Goal: Task Accomplishment & Management: Manage account settings

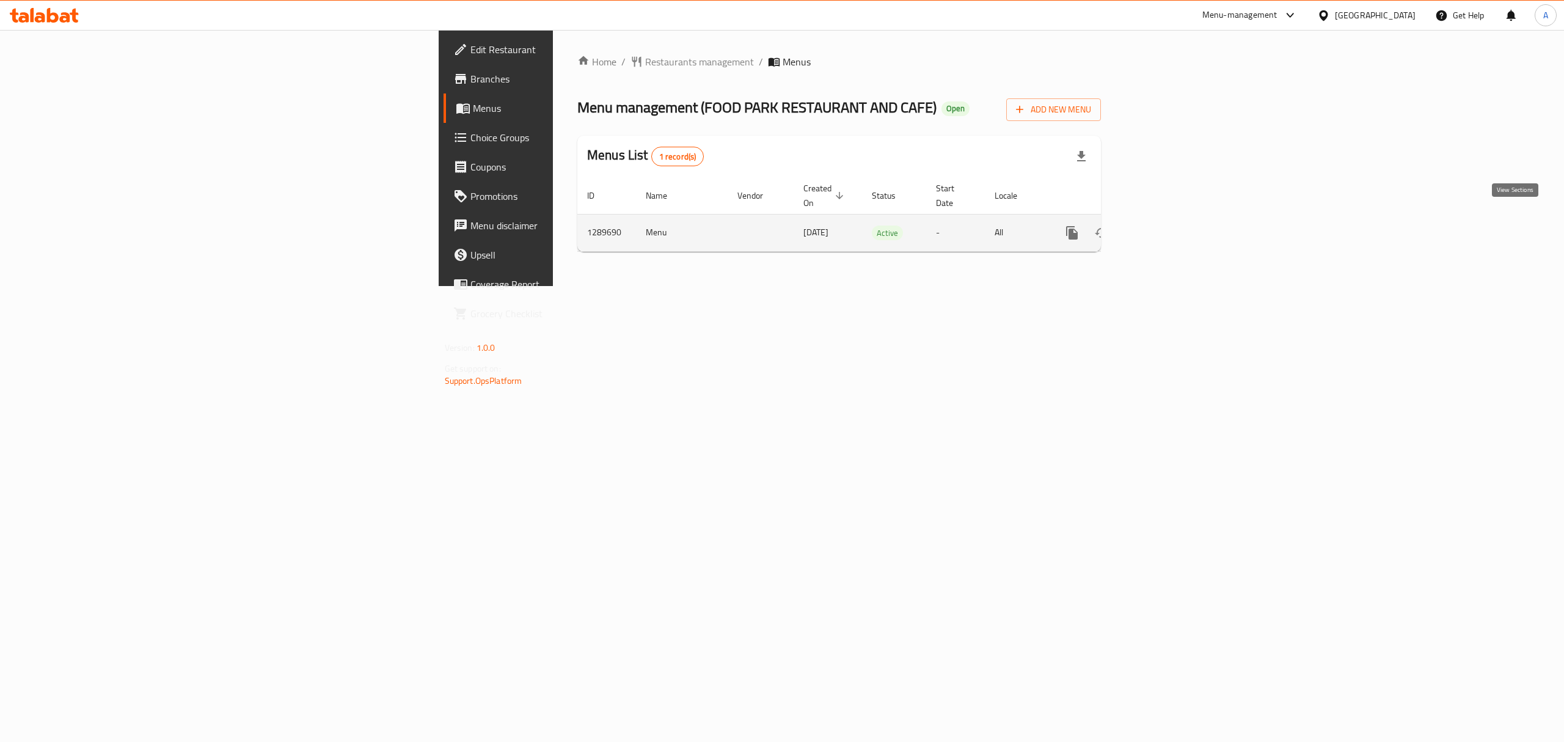
click at [1168, 225] on icon "enhanced table" at bounding box center [1160, 232] width 15 height 15
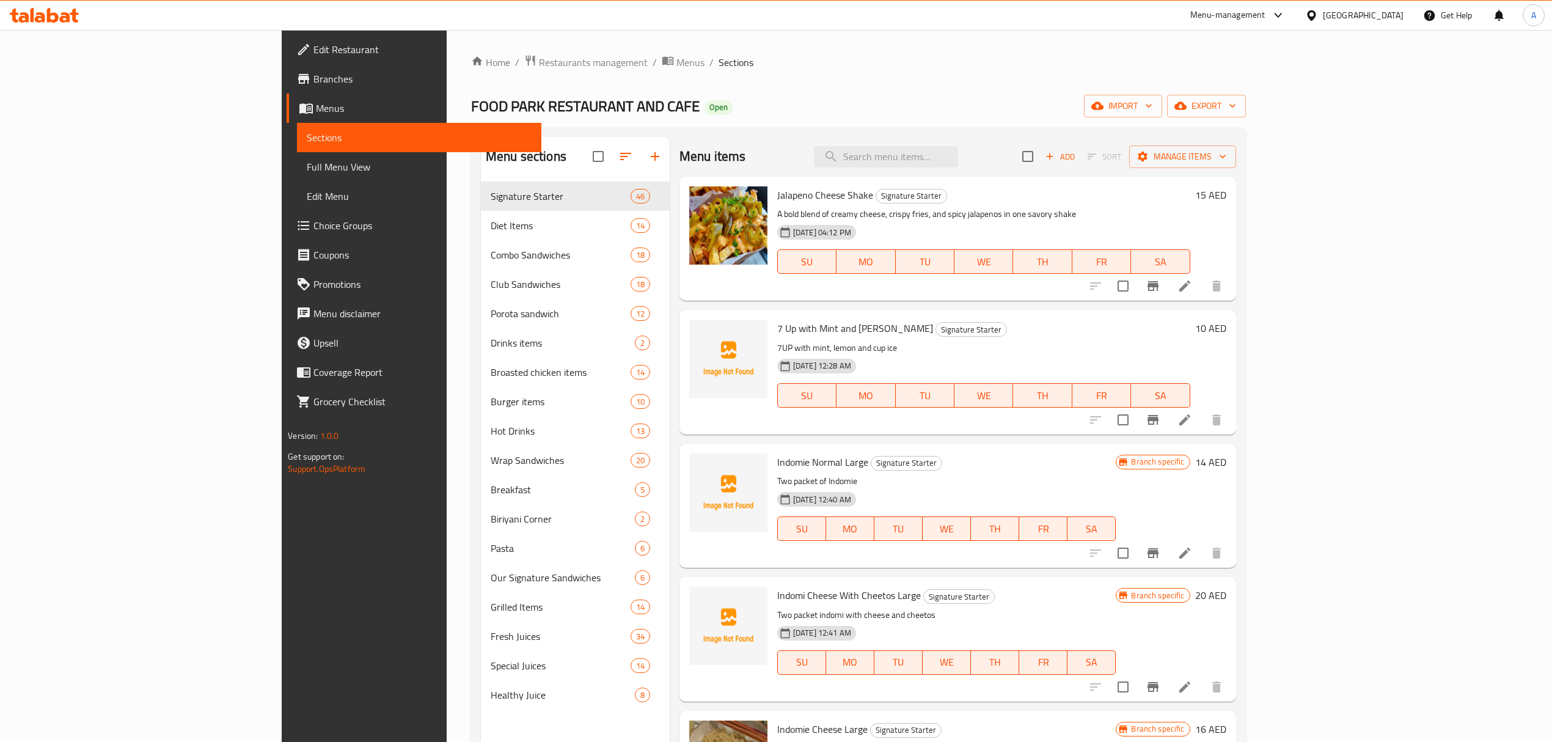
click at [307, 174] on span "Full Menu View" at bounding box center [419, 166] width 224 height 15
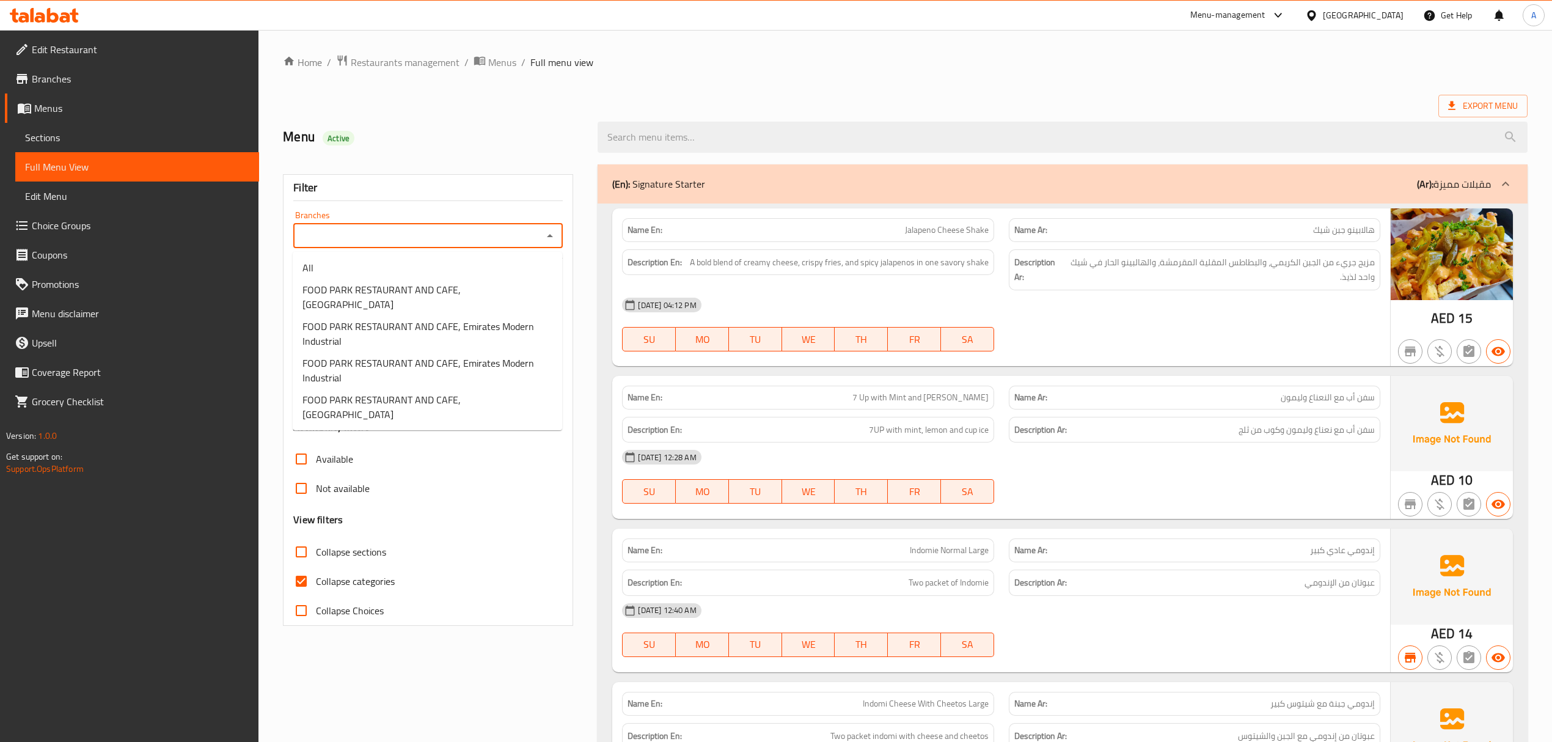
click at [387, 244] on input "Branches" at bounding box center [418, 235] width 242 height 17
click at [375, 284] on span "FOOD PARK RESTAURANT AND CAFE, [GEOGRAPHIC_DATA]" at bounding box center [427, 296] width 250 height 29
type input "FOOD PARK RESTAURANT AND CAFE, [GEOGRAPHIC_DATA]"
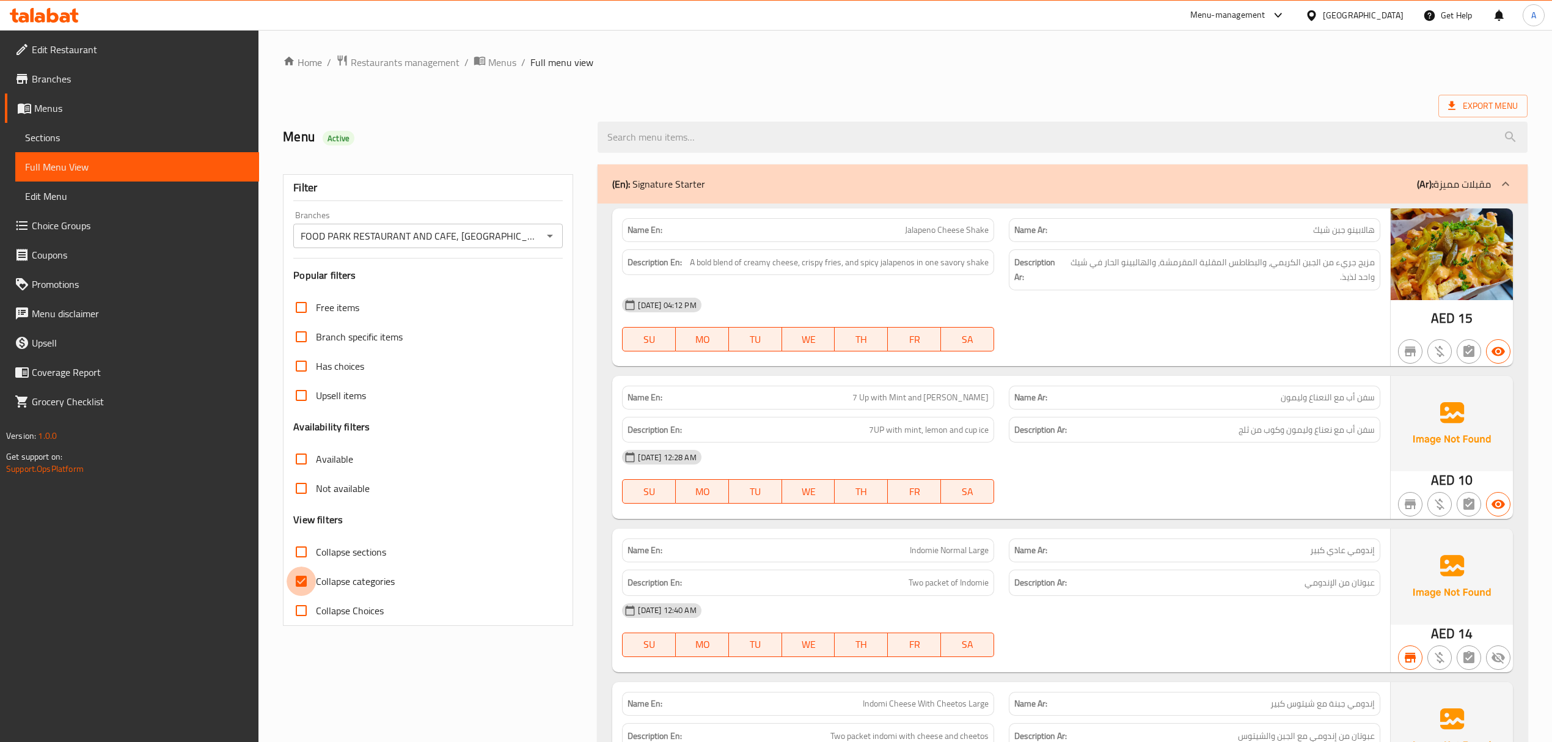
click at [296, 590] on input "Collapse categories" at bounding box center [301, 580] width 29 height 29
checkbox input "false"
click at [1450, 101] on icon at bounding box center [1452, 106] width 12 height 12
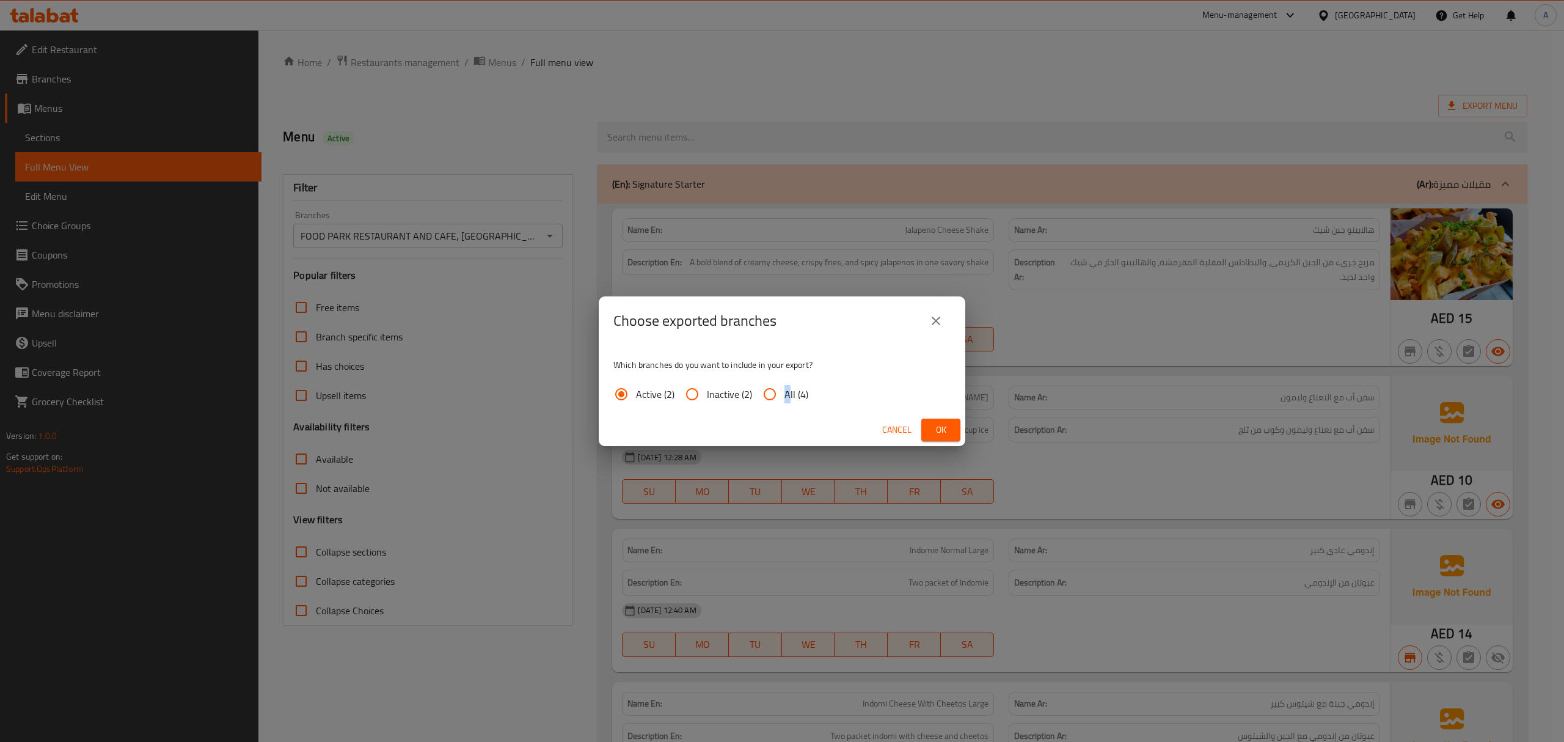
click at [786, 387] on span "All (4)" at bounding box center [797, 394] width 24 height 15
click at [768, 397] on input "All (4)" at bounding box center [769, 393] width 29 height 29
radio input "true"
click at [935, 433] on span "Ok" at bounding box center [941, 429] width 20 height 15
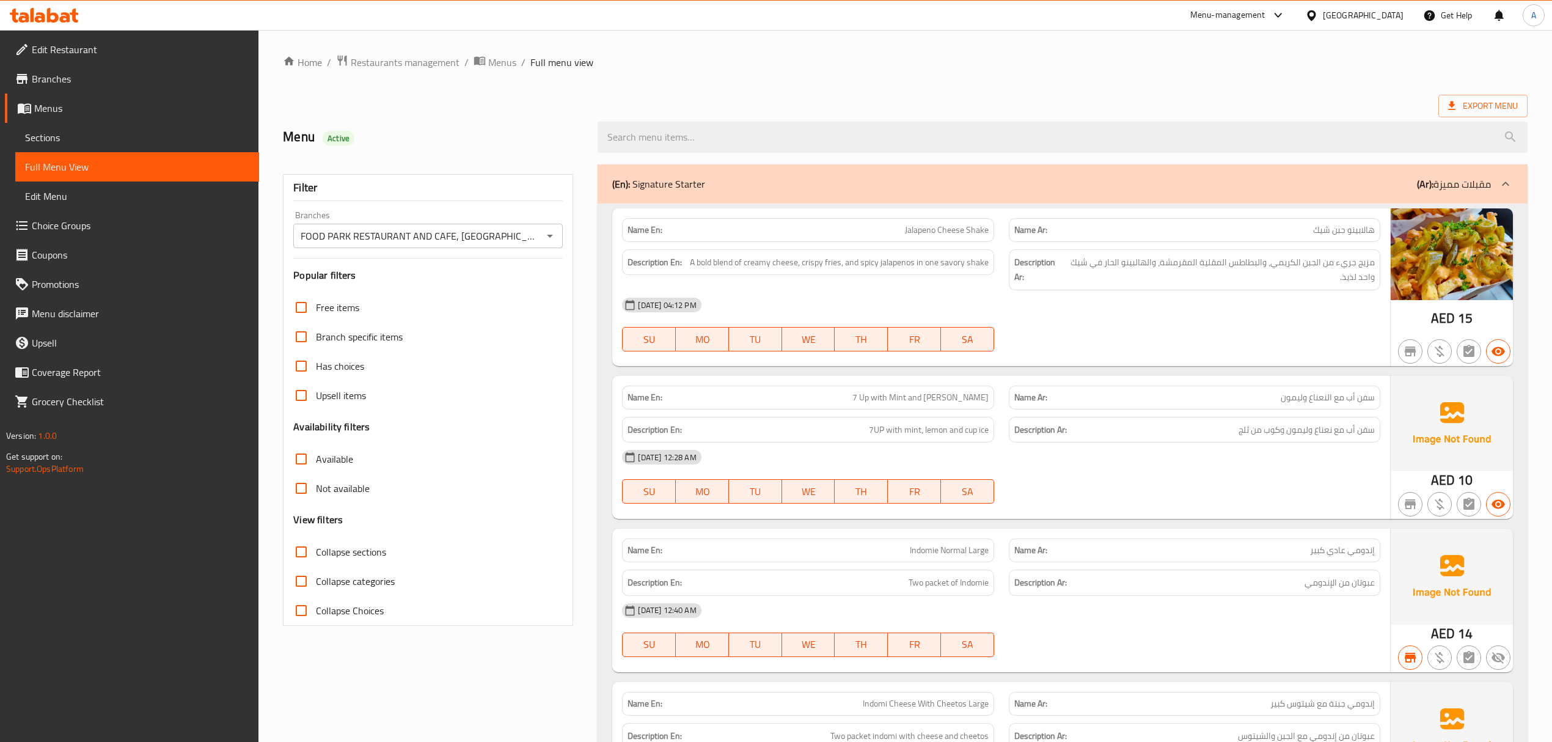
click at [857, 62] on ol "Home / Restaurants management / Menus / Full menu view" at bounding box center [905, 62] width 1245 height 16
click at [1218, 99] on div "Export Menu" at bounding box center [905, 106] width 1245 height 23
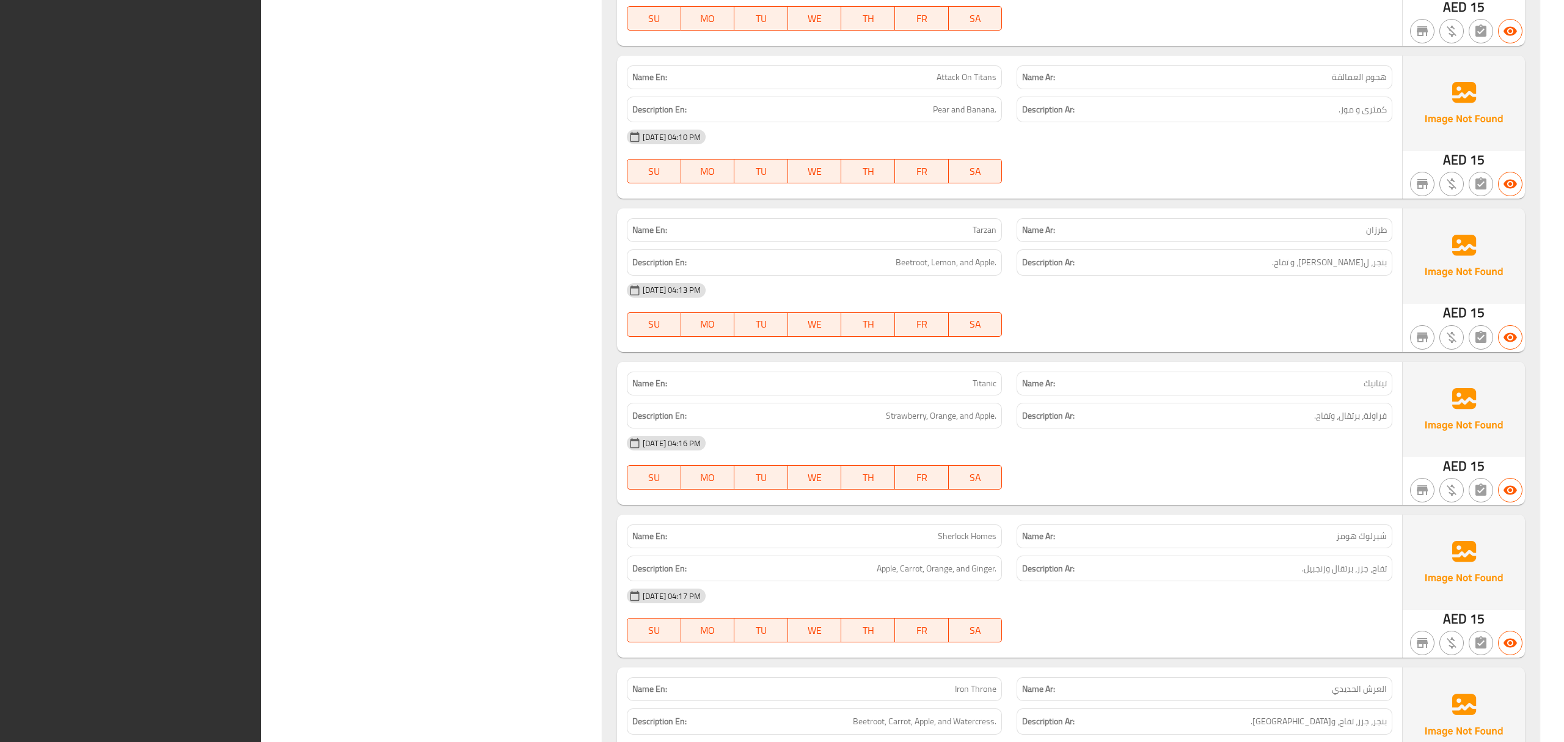
scroll to position [43843, 0]
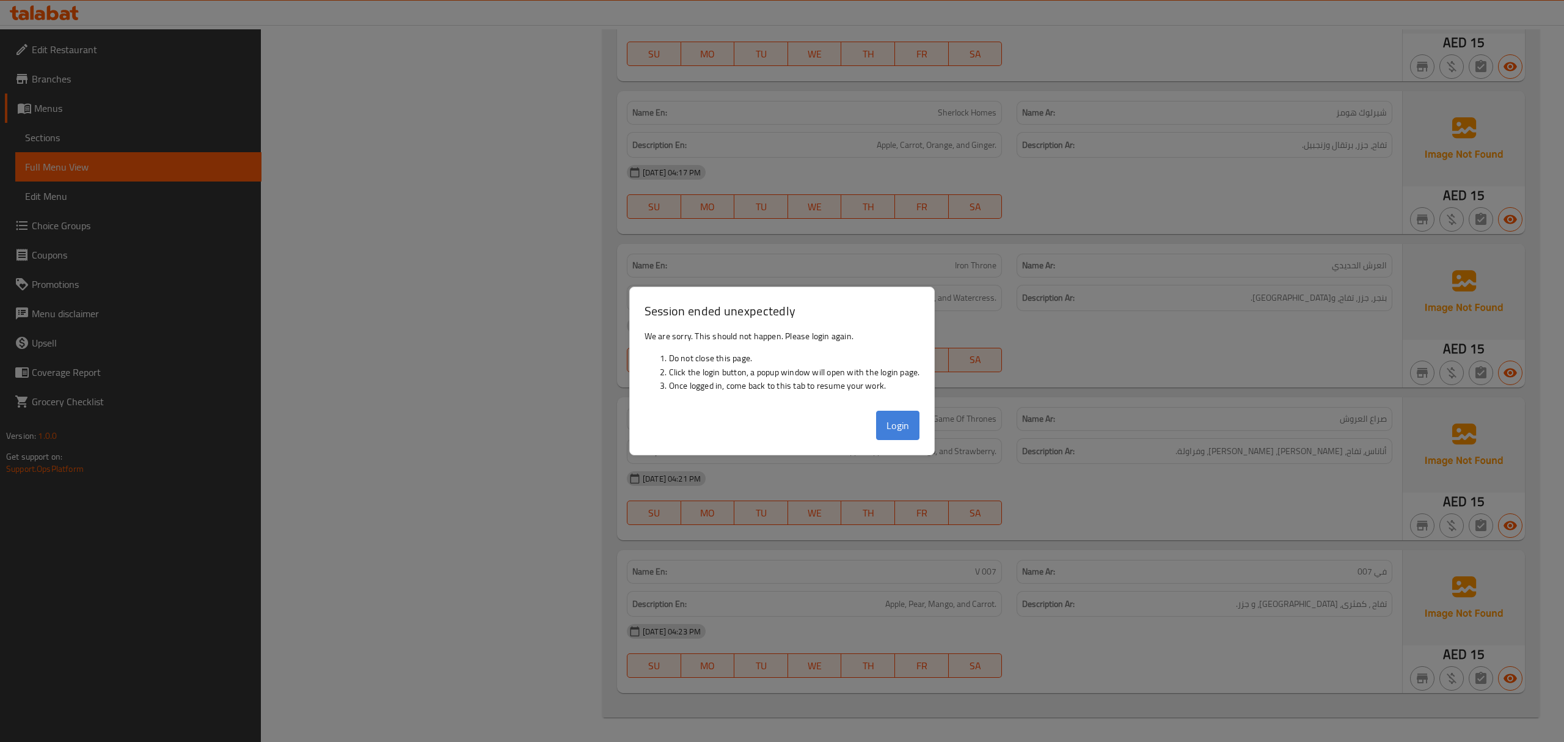
click at [898, 433] on button "Login" at bounding box center [898, 425] width 44 height 29
click at [1177, 587] on div at bounding box center [782, 371] width 1564 height 742
click at [893, 423] on button "Login" at bounding box center [898, 425] width 44 height 29
click at [661, 232] on div at bounding box center [782, 371] width 1564 height 742
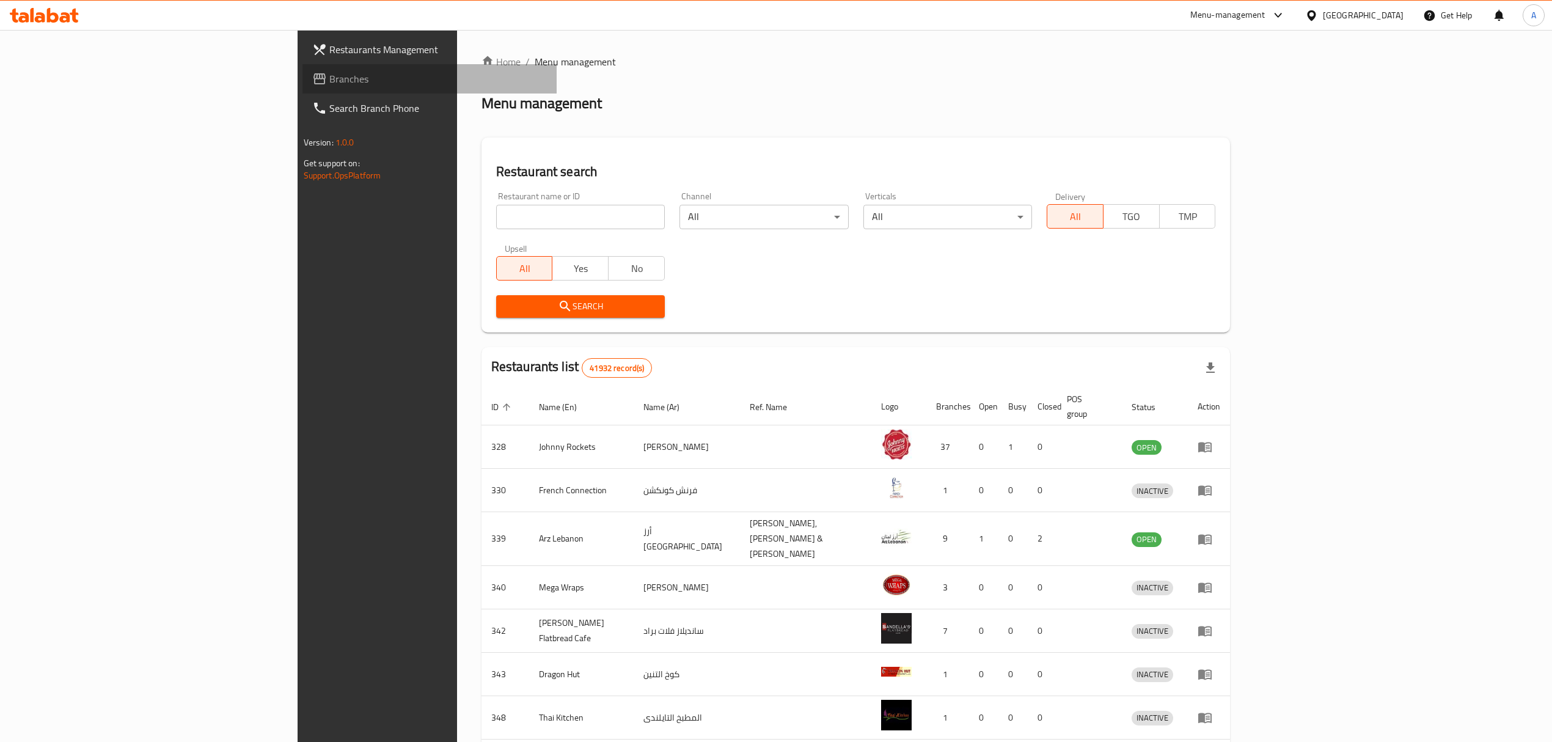
click at [329, 79] on span "Branches" at bounding box center [438, 78] width 218 height 15
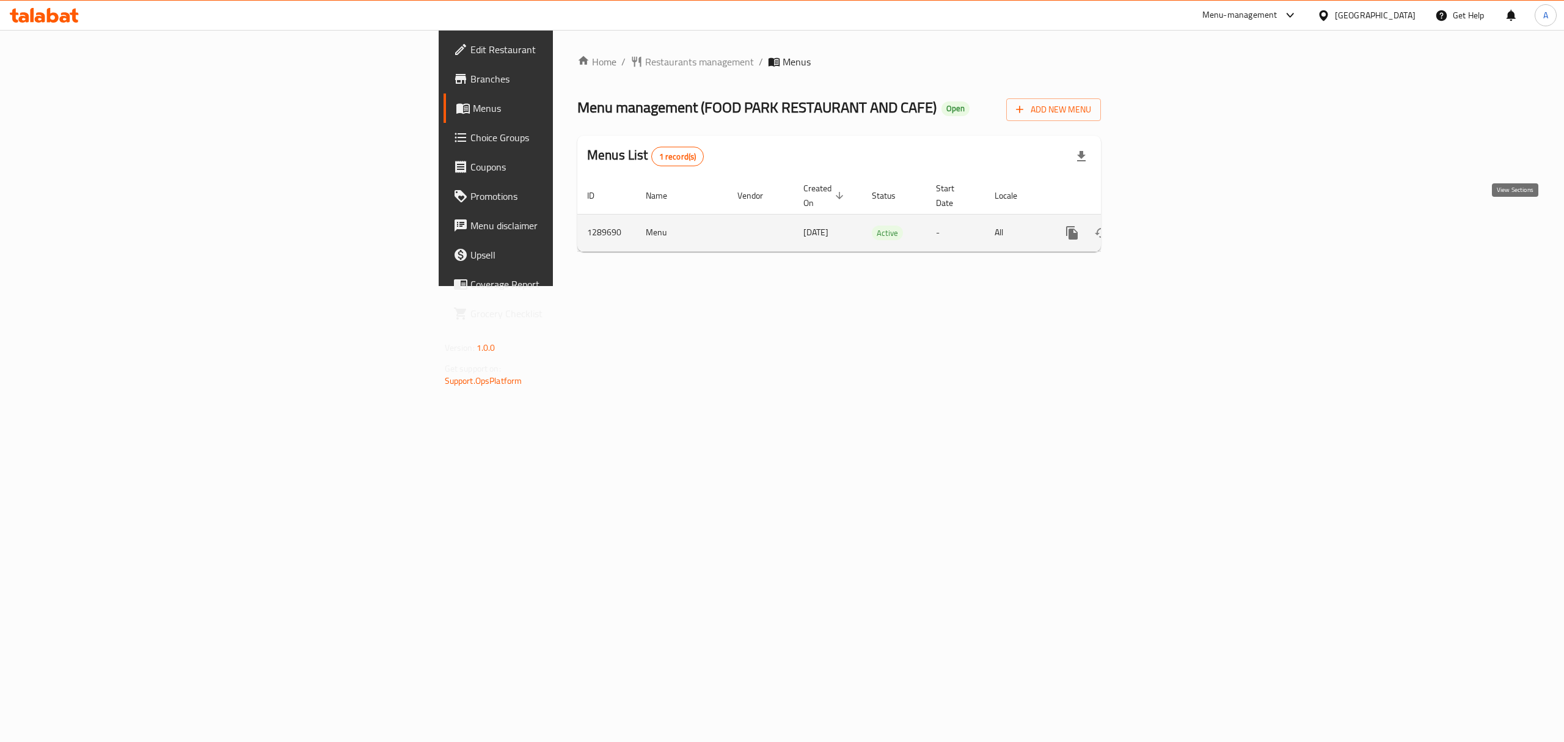
click at [1175, 218] on link "enhanced table" at bounding box center [1160, 232] width 29 height 29
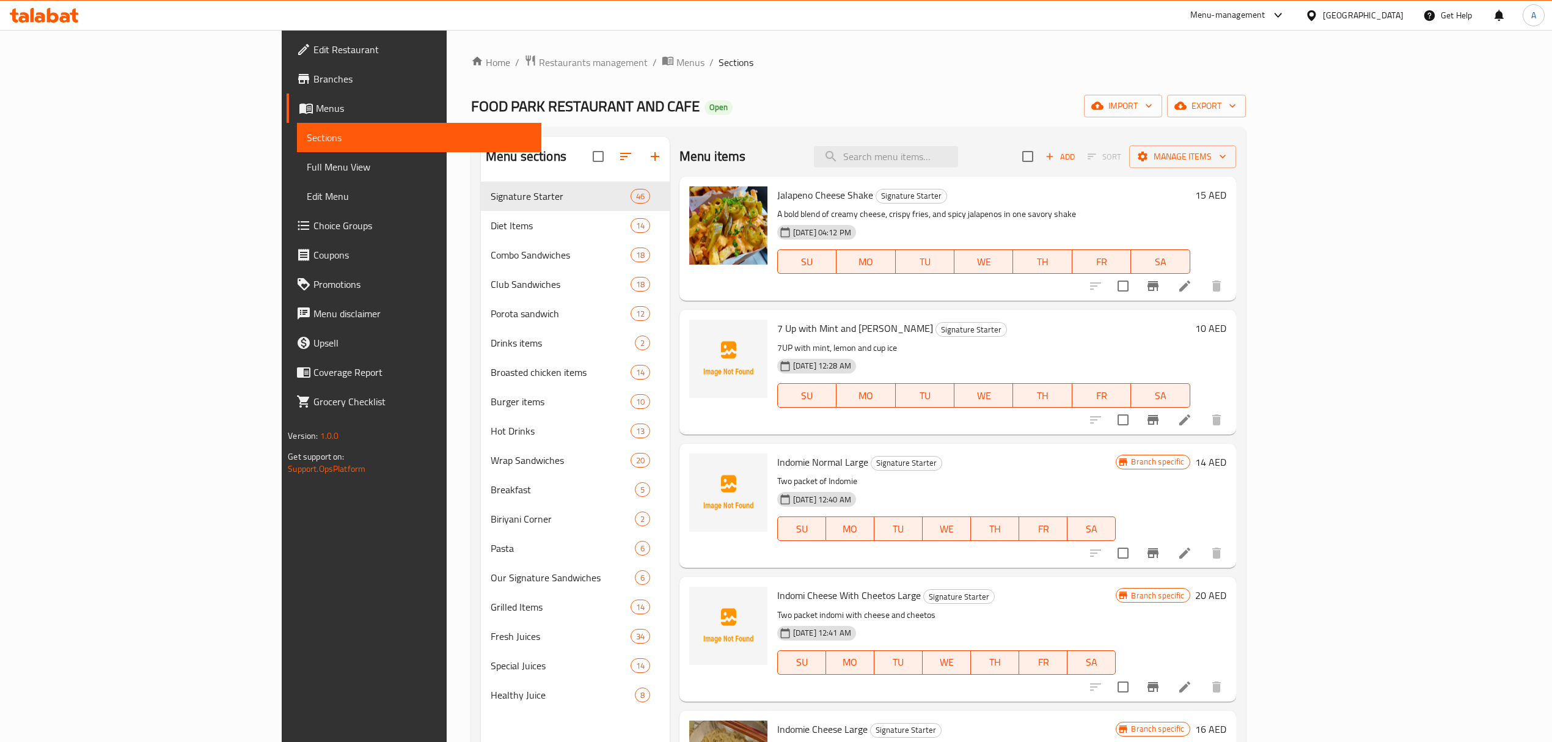
click at [307, 159] on span "Full Menu View" at bounding box center [419, 166] width 224 height 15
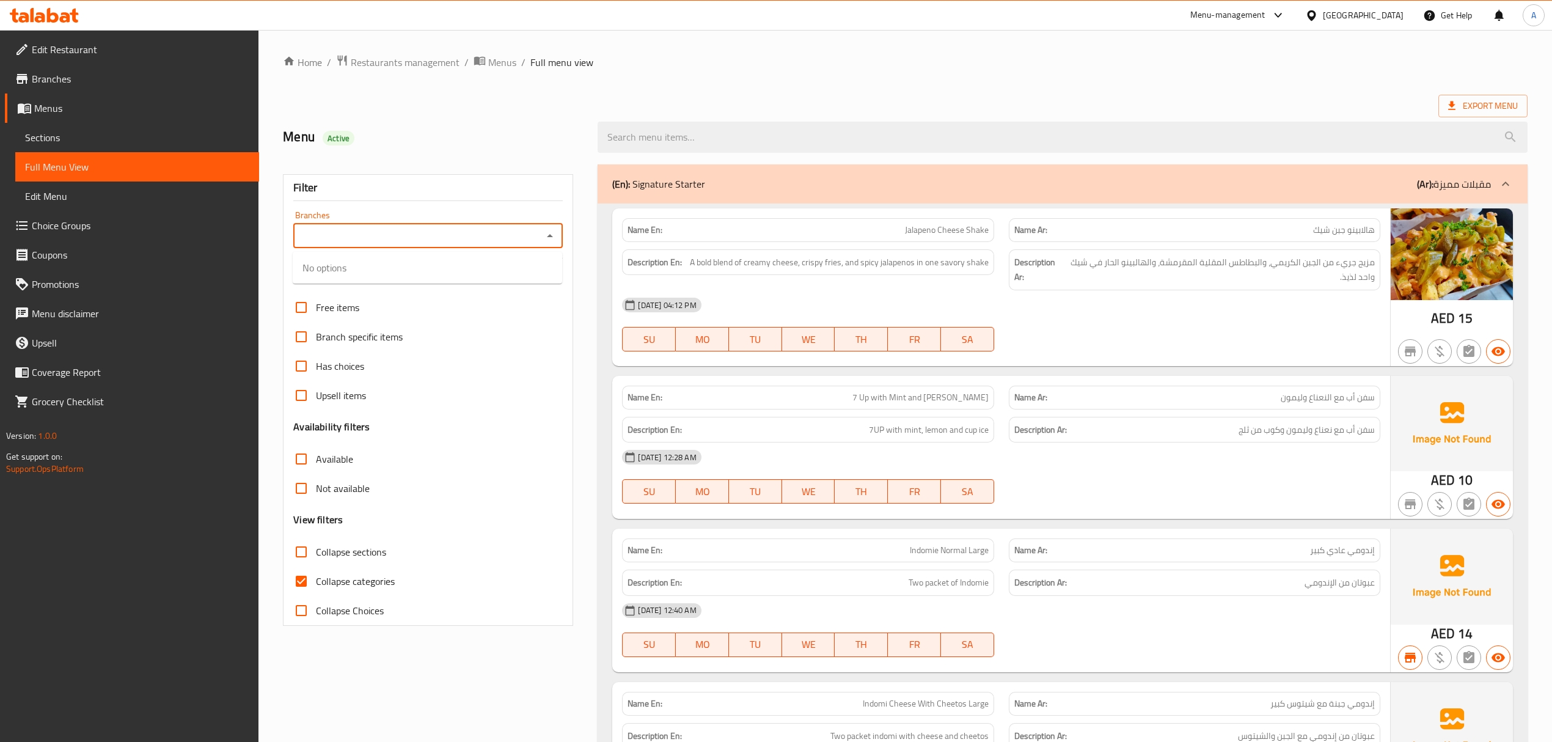
click at [419, 240] on input "Branches" at bounding box center [418, 235] width 242 height 17
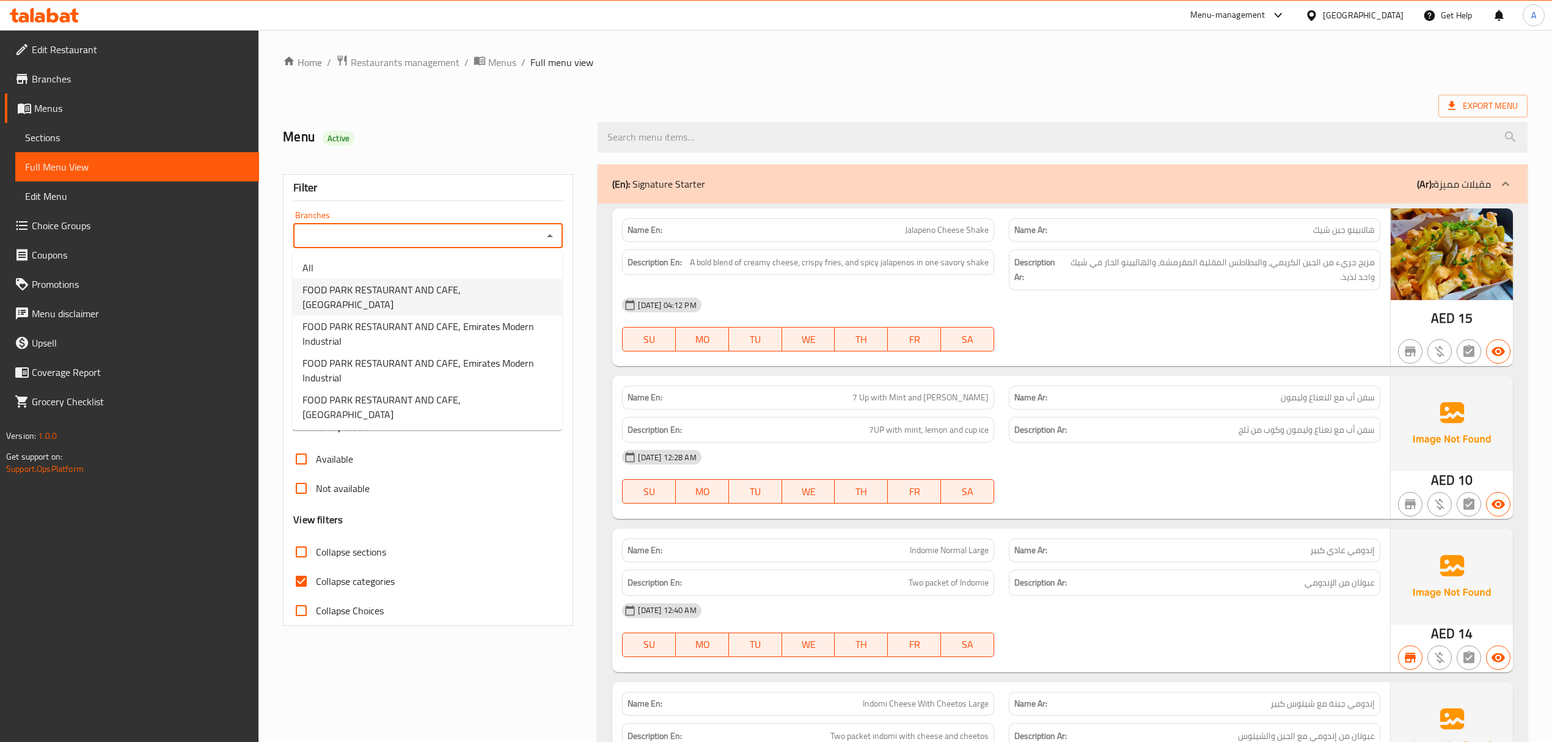
click at [391, 282] on span "FOOD PARK RESTAURANT AND CAFE, [GEOGRAPHIC_DATA]" at bounding box center [427, 296] width 250 height 29
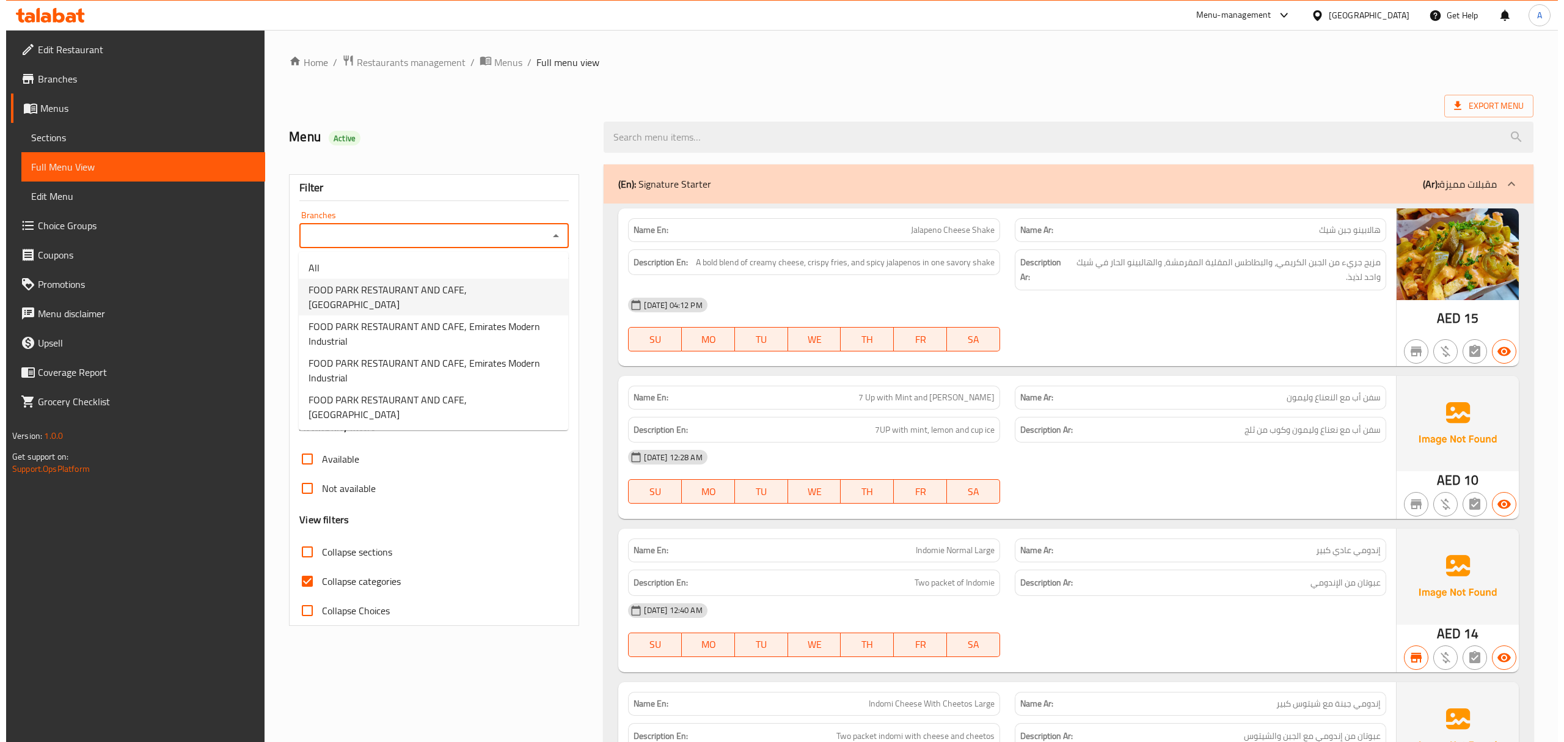
type input "FOOD PARK RESTAURANT AND CAFE, [GEOGRAPHIC_DATA]"
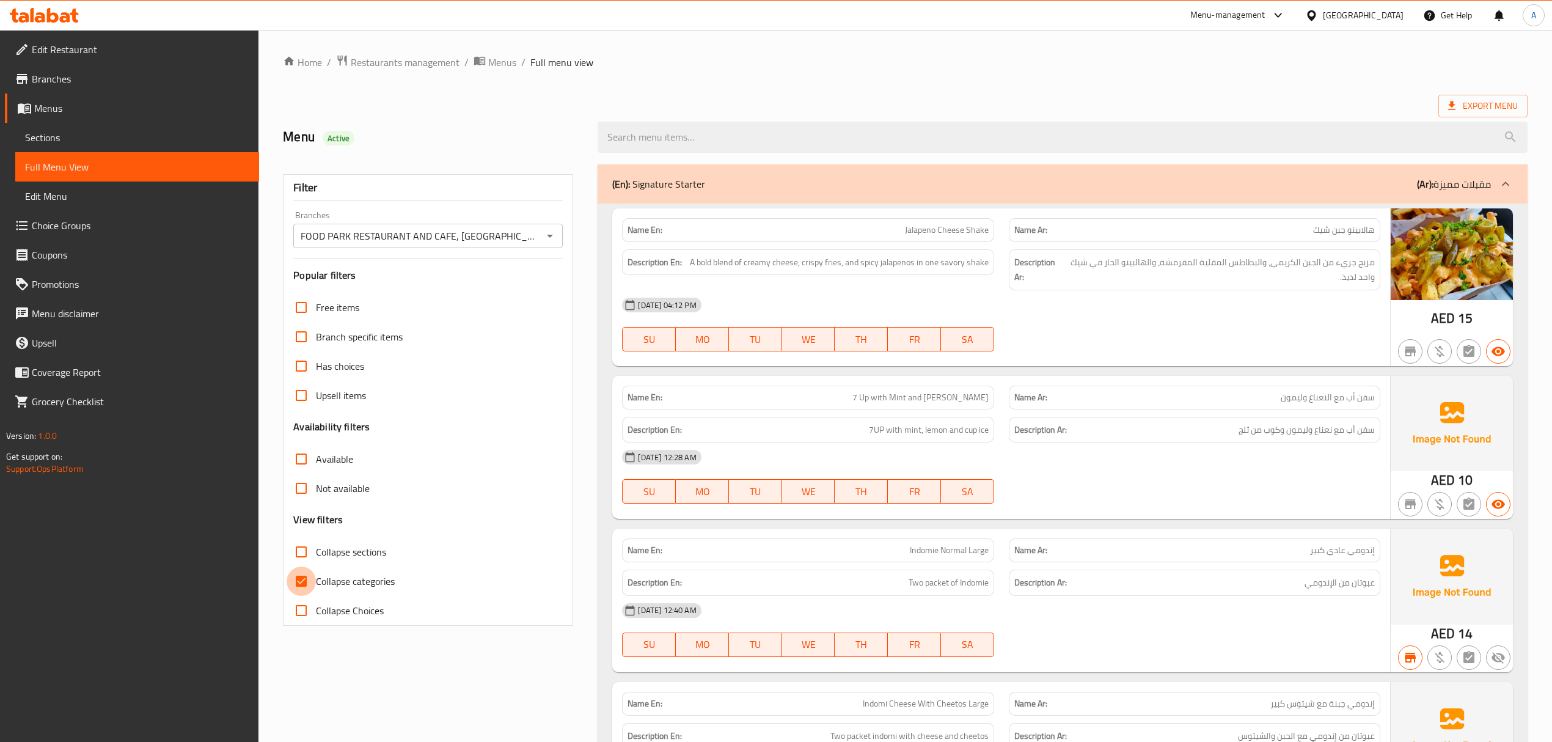
click at [307, 587] on input "Collapse categories" at bounding box center [301, 580] width 29 height 29
checkbox input "false"
click at [885, 70] on ol "Home / Restaurants management / Menus / Full menu view" at bounding box center [905, 62] width 1245 height 16
click at [1465, 106] on span "Export Menu" at bounding box center [1483, 105] width 70 height 15
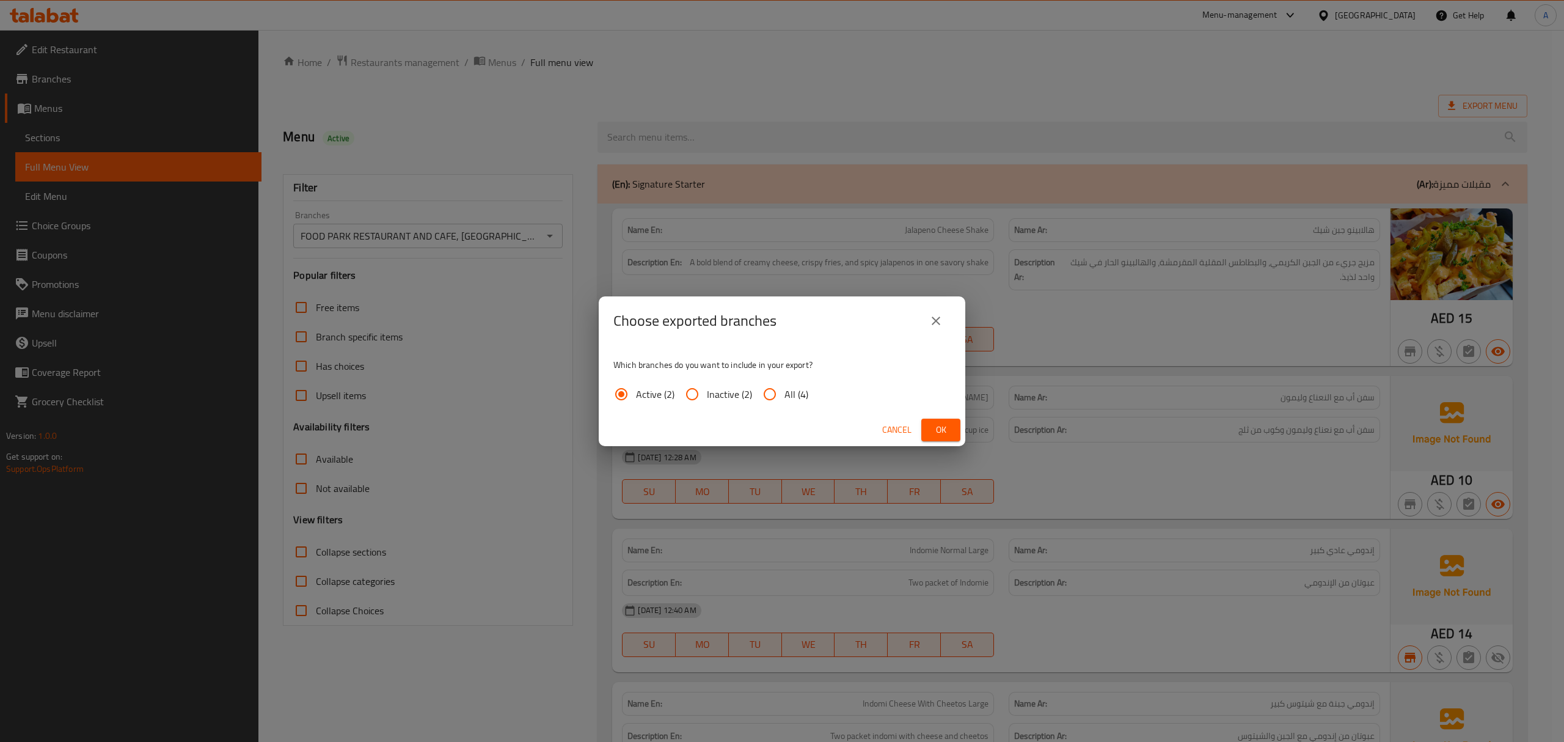
click at [799, 389] on span "All (4)" at bounding box center [797, 394] width 24 height 15
click at [785, 389] on input "All (4)" at bounding box center [769, 393] width 29 height 29
radio input "true"
click at [931, 426] on span "Ok" at bounding box center [941, 429] width 20 height 15
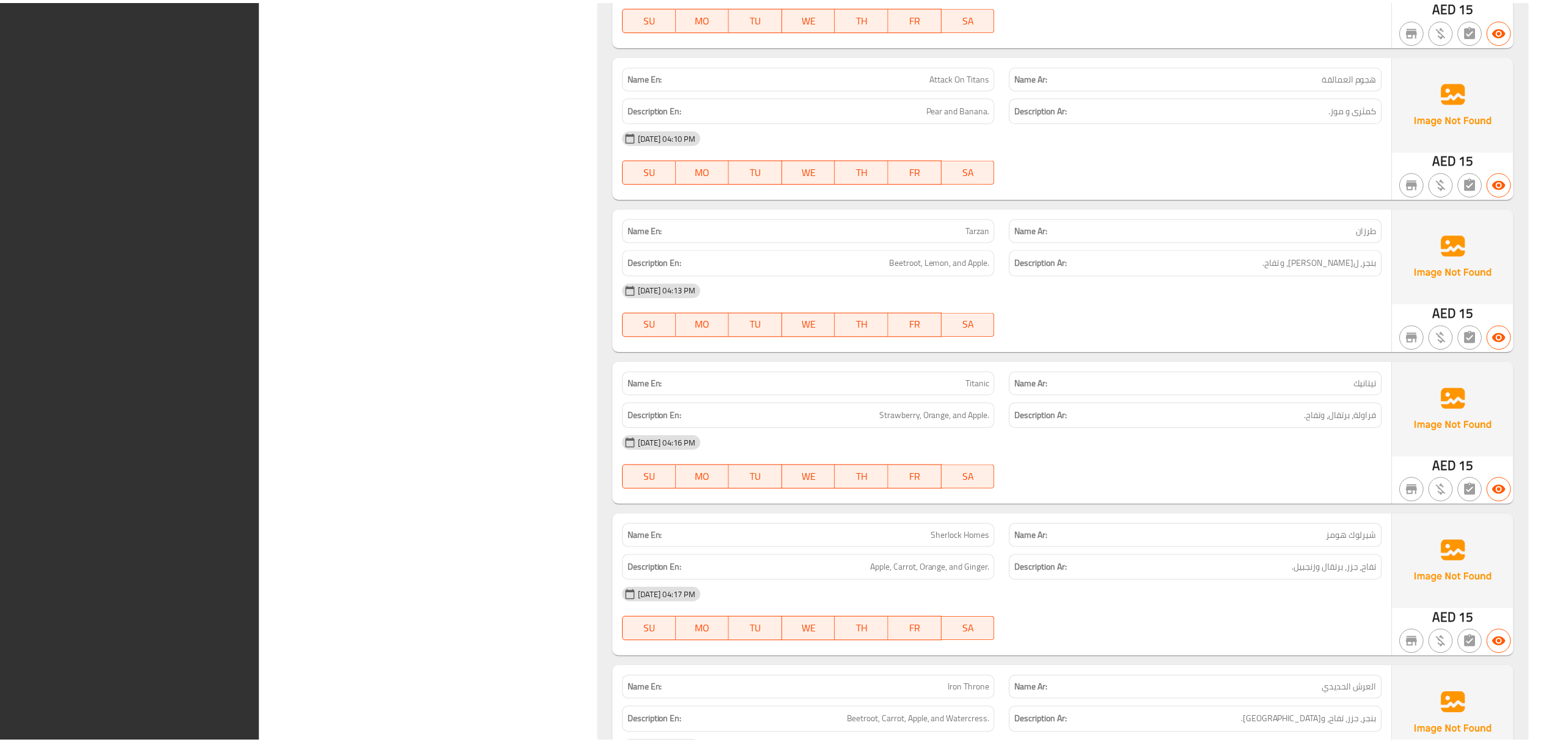
scroll to position [43843, 0]
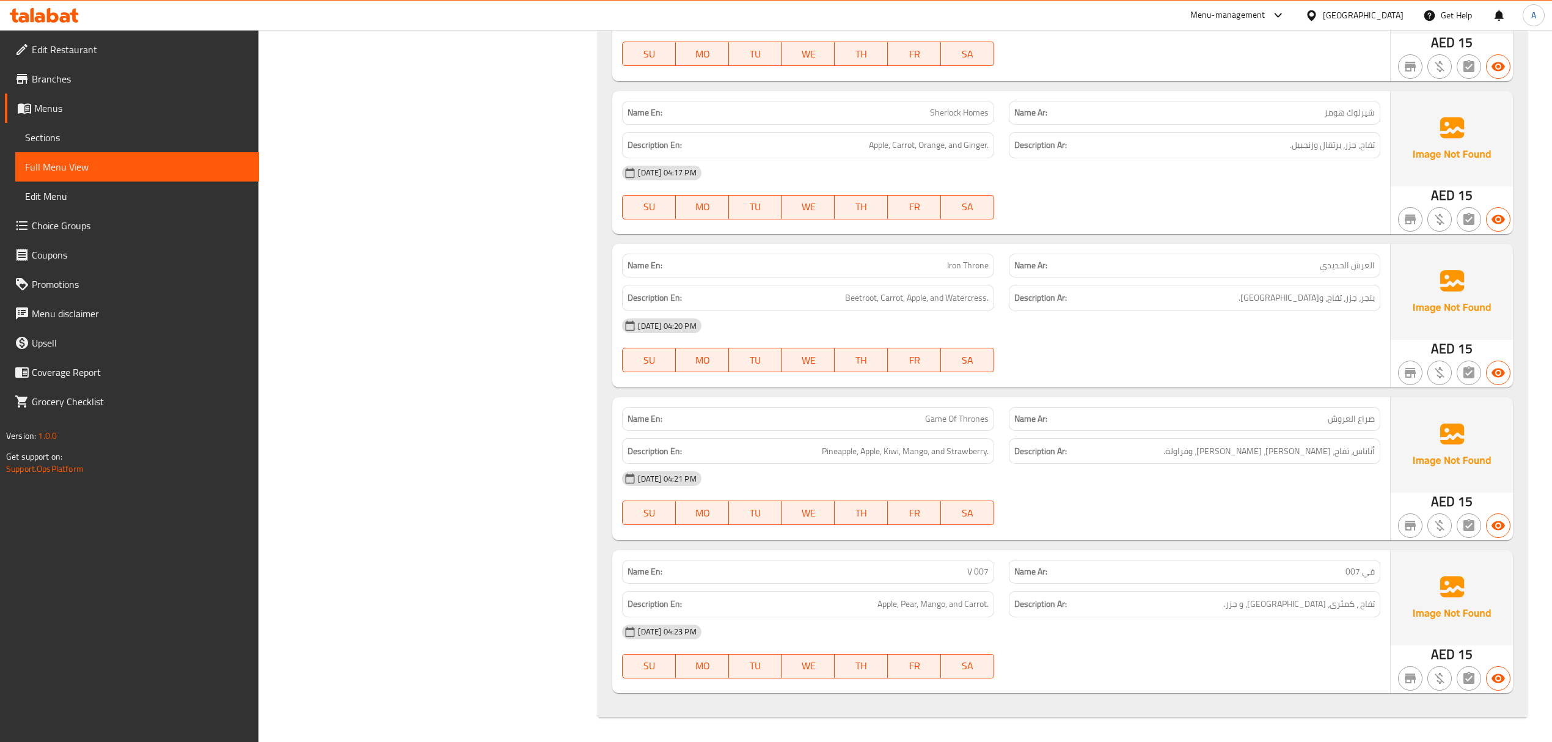
click at [104, 81] on span "Branches" at bounding box center [141, 78] width 218 height 15
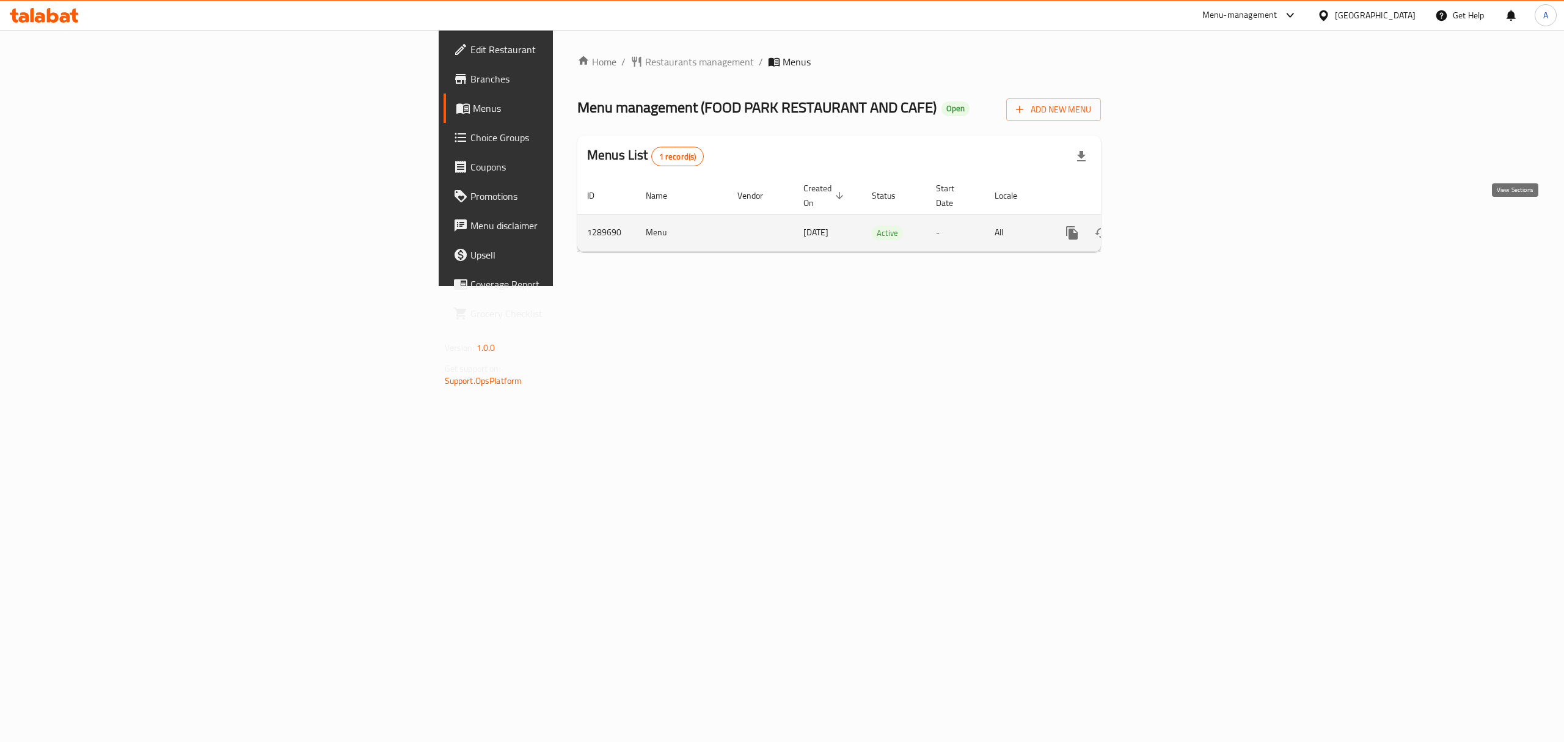
click at [1175, 218] on link "enhanced table" at bounding box center [1160, 232] width 29 height 29
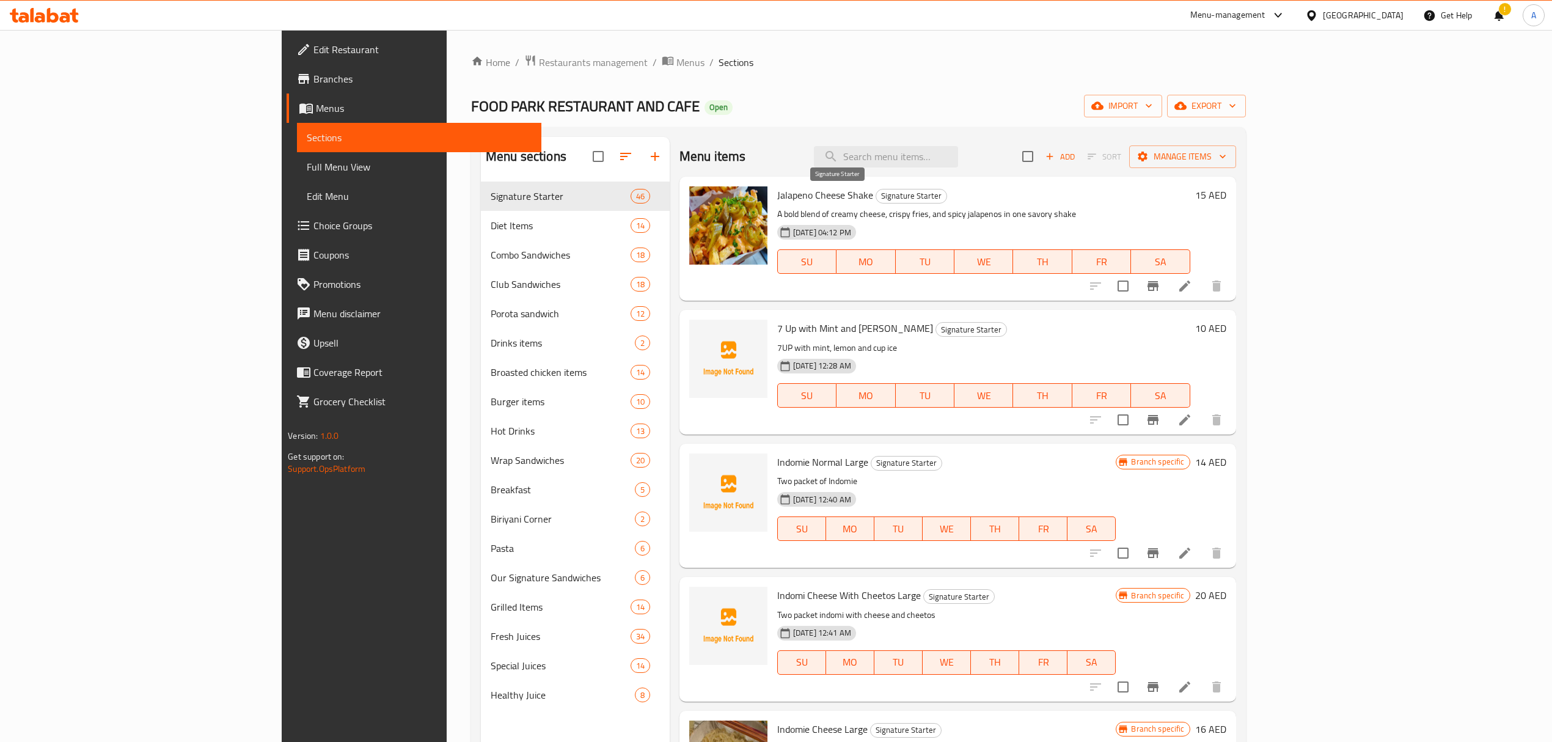
click at [876, 193] on span "Signature Starter" at bounding box center [911, 196] width 70 height 14
copy span "Signature Starter"
click at [1192, 293] on icon at bounding box center [1184, 286] width 15 height 15
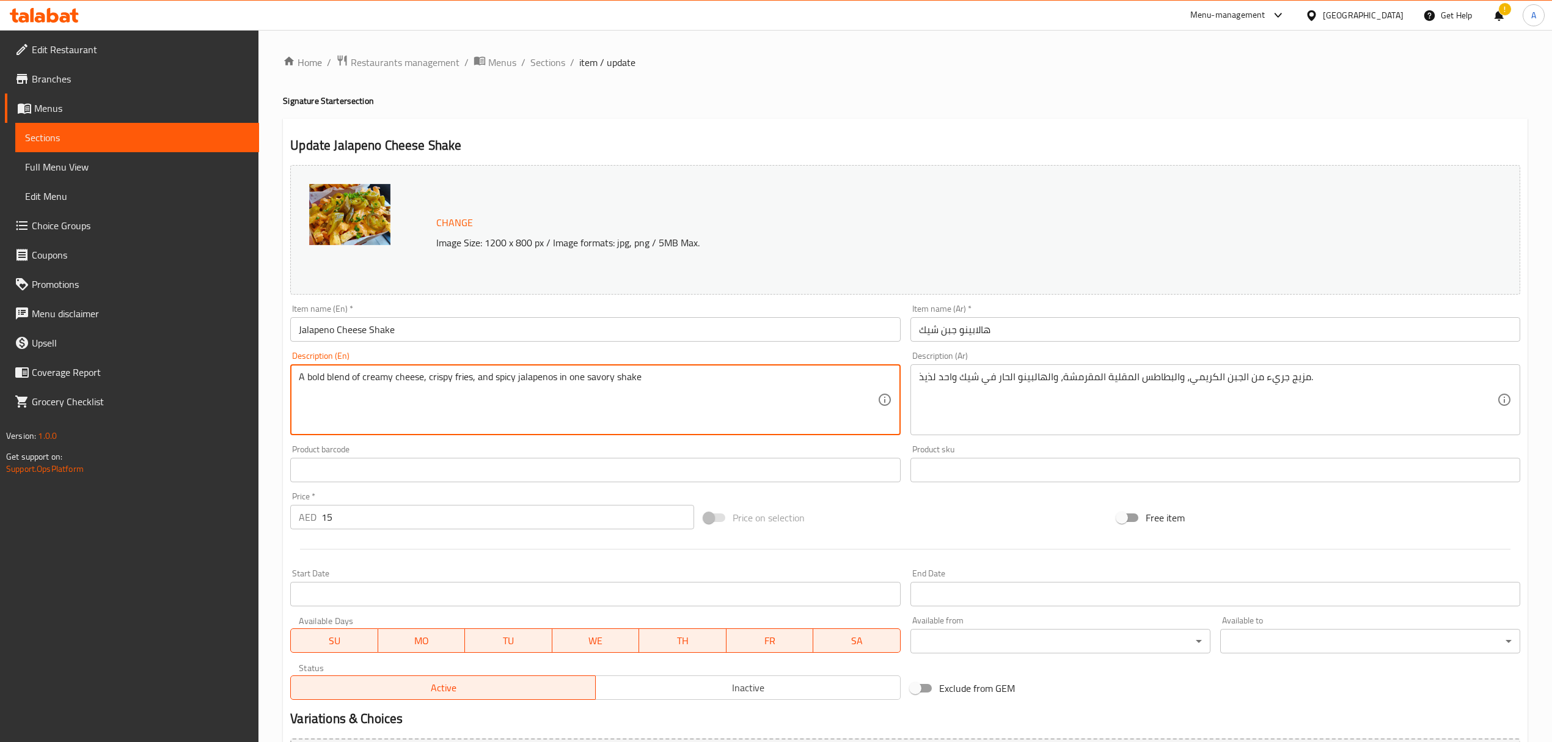
click at [547, 387] on textarea "A bold blend of creamy cheese, crispy fries, and spicy jalapenos in one savory …" at bounding box center [588, 400] width 578 height 58
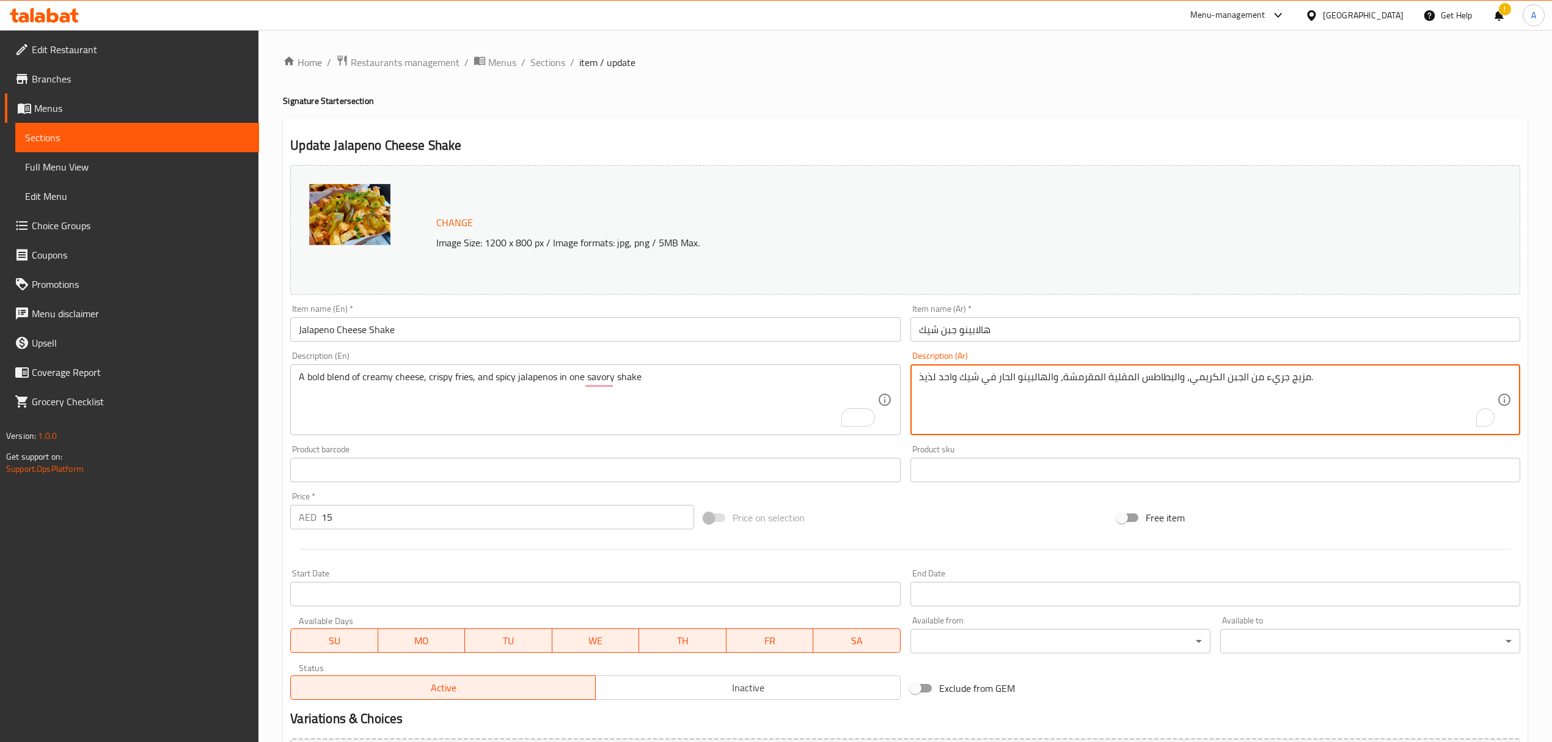
click at [1066, 378] on textarea "مزيج جريء من الجبن الكريمي، والبطاطس المقلية المقرمشة، والهالبينو الحار في شيك …" at bounding box center [1208, 400] width 578 height 58
click at [860, 326] on input "Jalapeno Cheese Shake" at bounding box center [595, 329] width 610 height 24
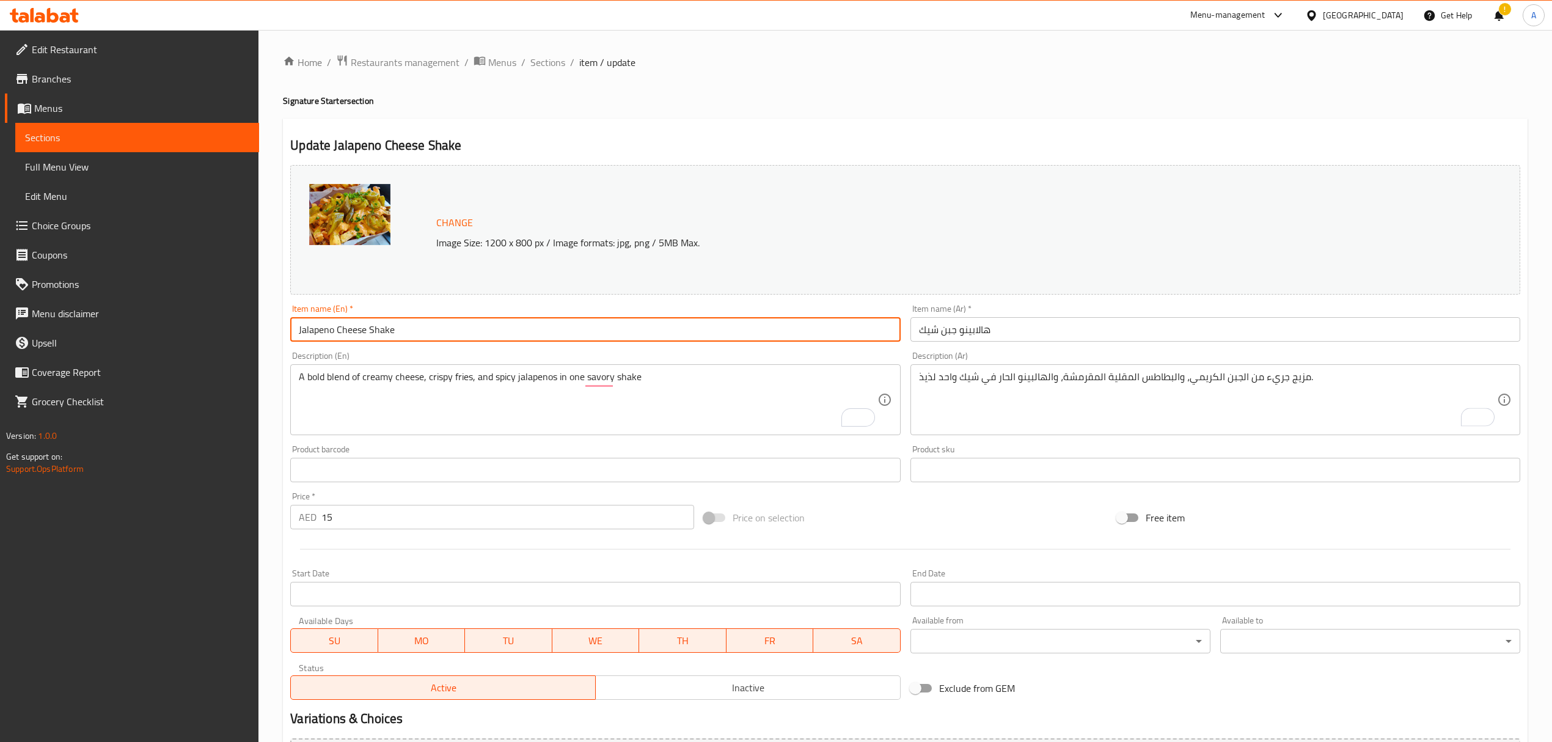
click at [558, 62] on span "Sections" at bounding box center [547, 62] width 35 height 15
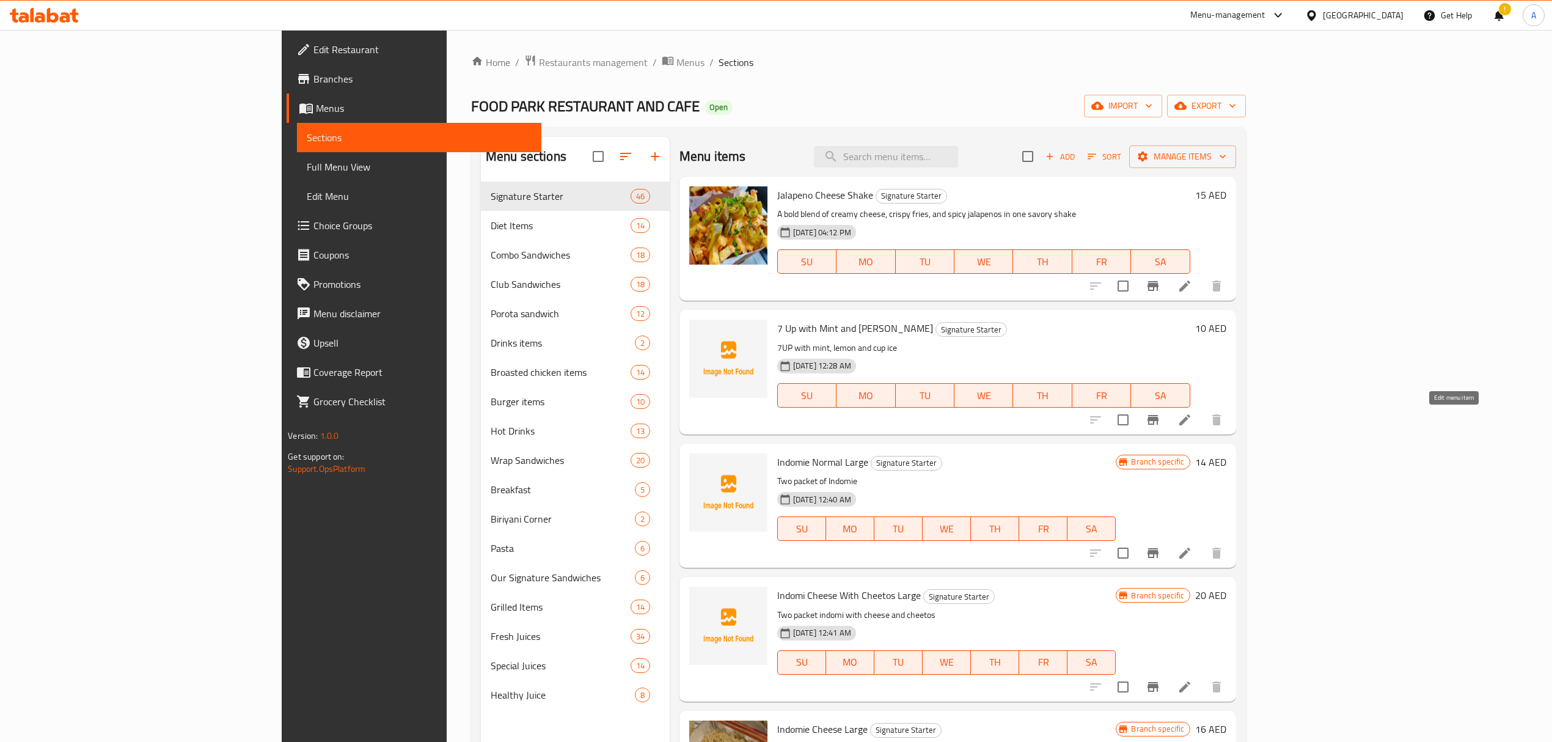
click at [1202, 412] on li at bounding box center [1185, 420] width 34 height 22
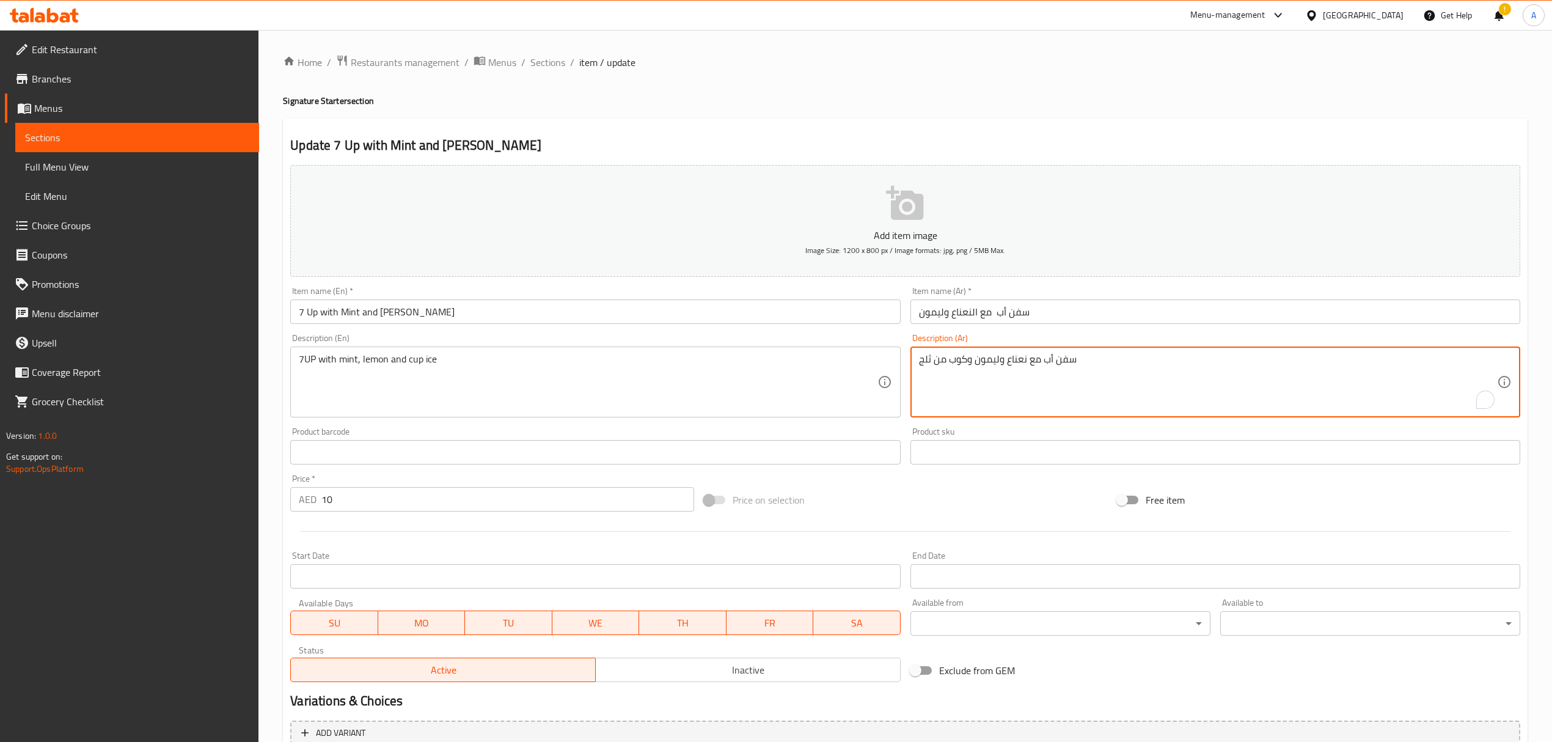
click at [950, 367] on textarea "سفن أب مع نعناع وليمون وكوب من ثلج" at bounding box center [1208, 382] width 578 height 58
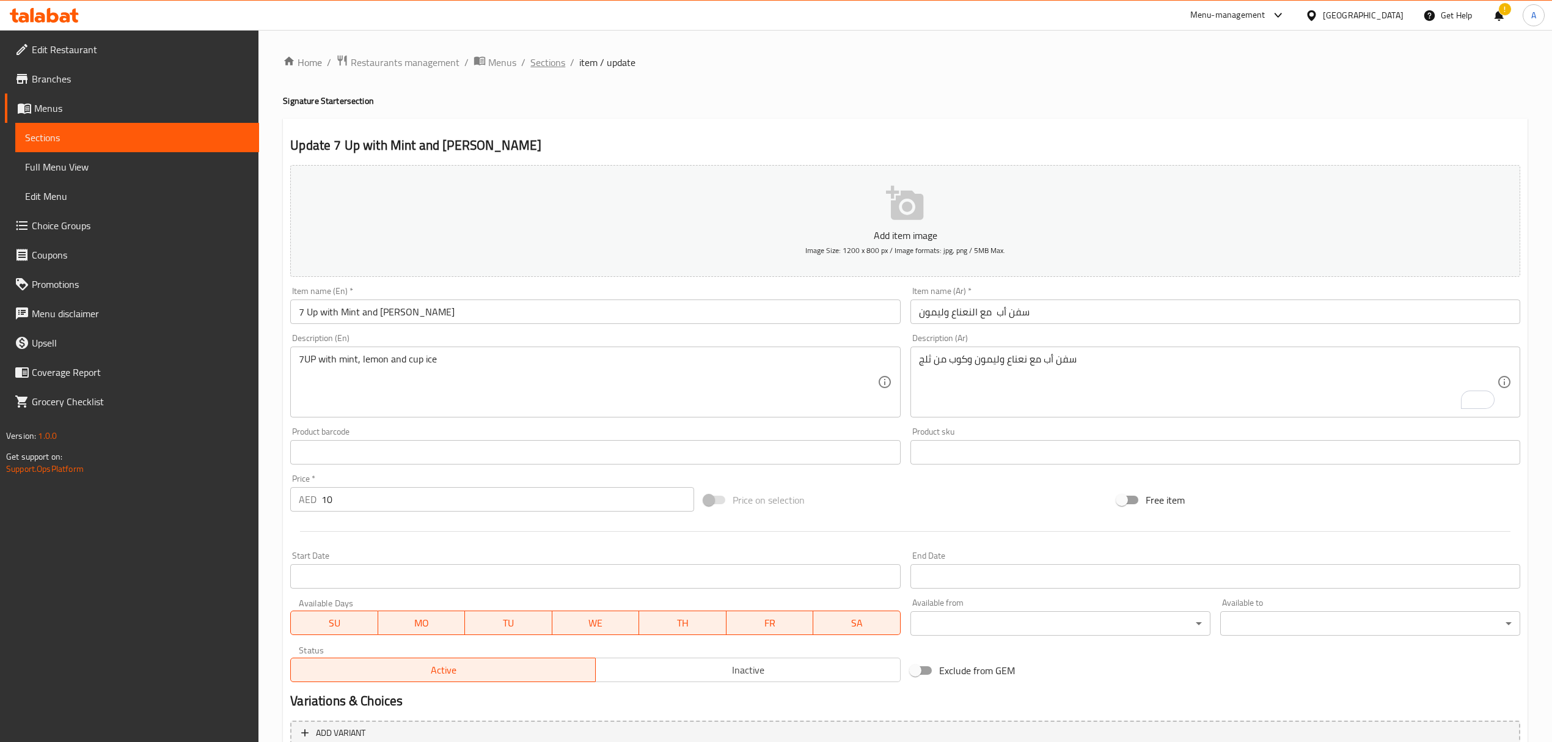
click at [551, 62] on span "Sections" at bounding box center [547, 62] width 35 height 15
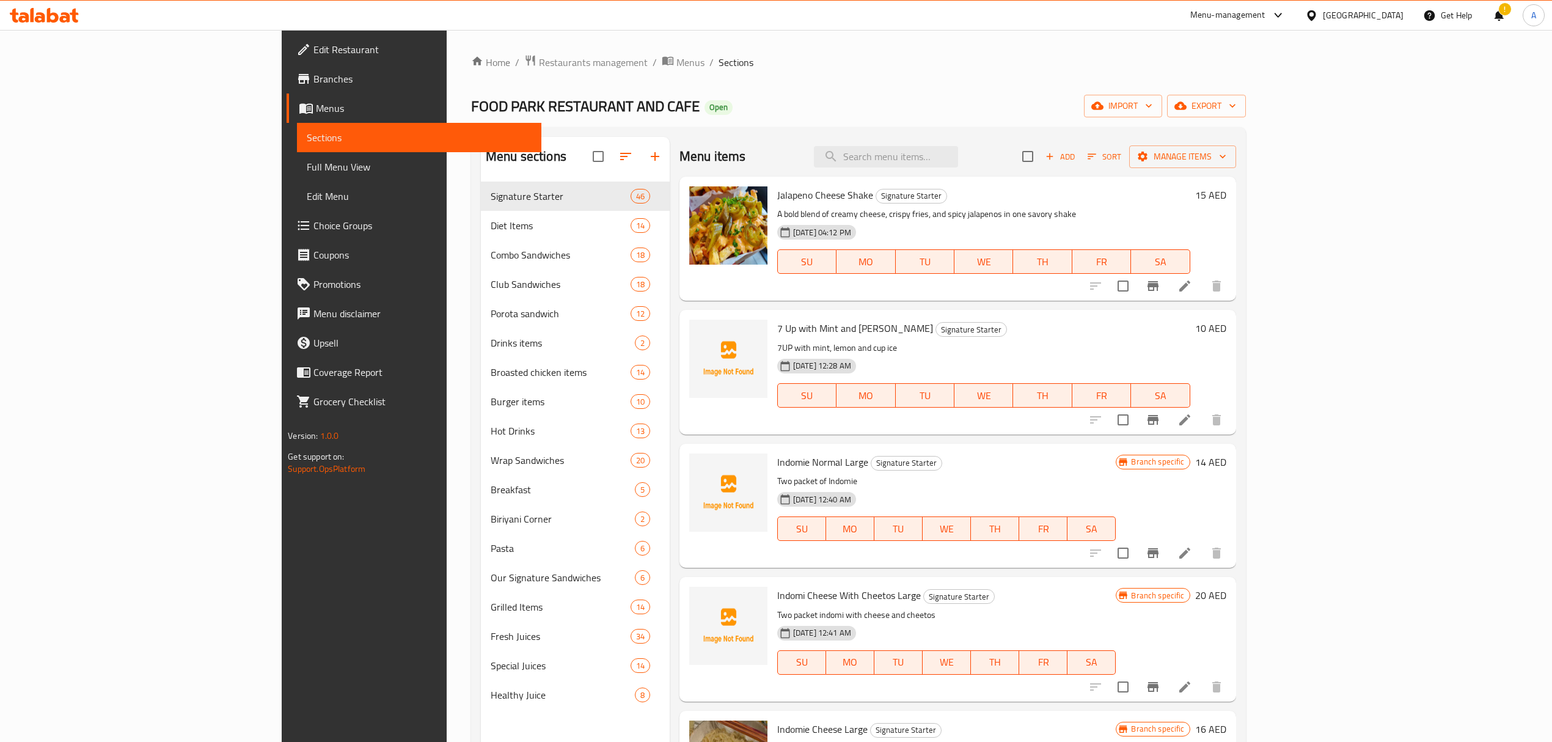
click at [1158, 289] on icon "Branch-specific-item" at bounding box center [1153, 286] width 11 height 10
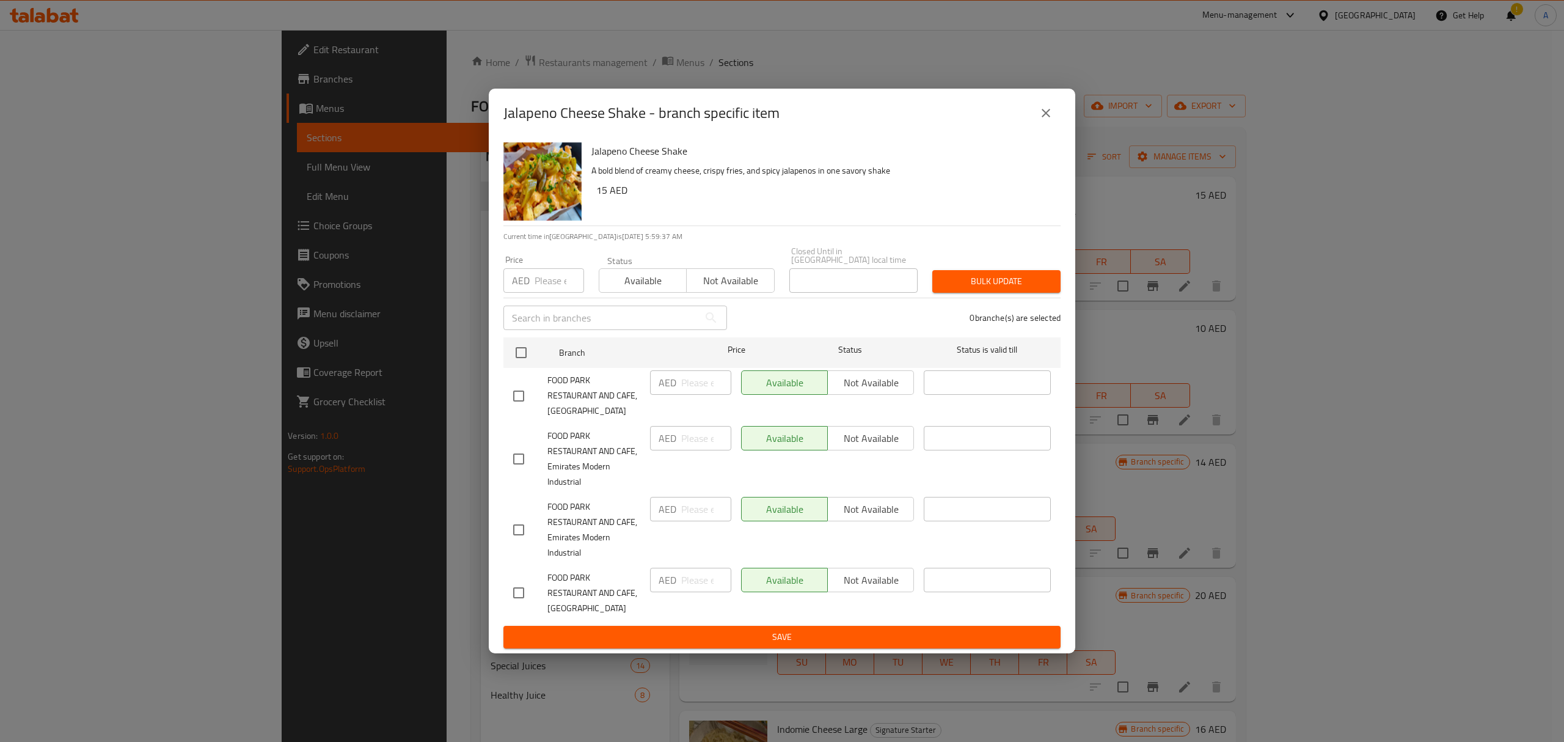
click at [524, 391] on input "checkbox" at bounding box center [519, 396] width 26 height 26
checkbox input "true"
click at [686, 369] on div "AED ​" at bounding box center [690, 395] width 91 height 60
click at [693, 374] on input "number" at bounding box center [706, 382] width 50 height 24
paste input "30"
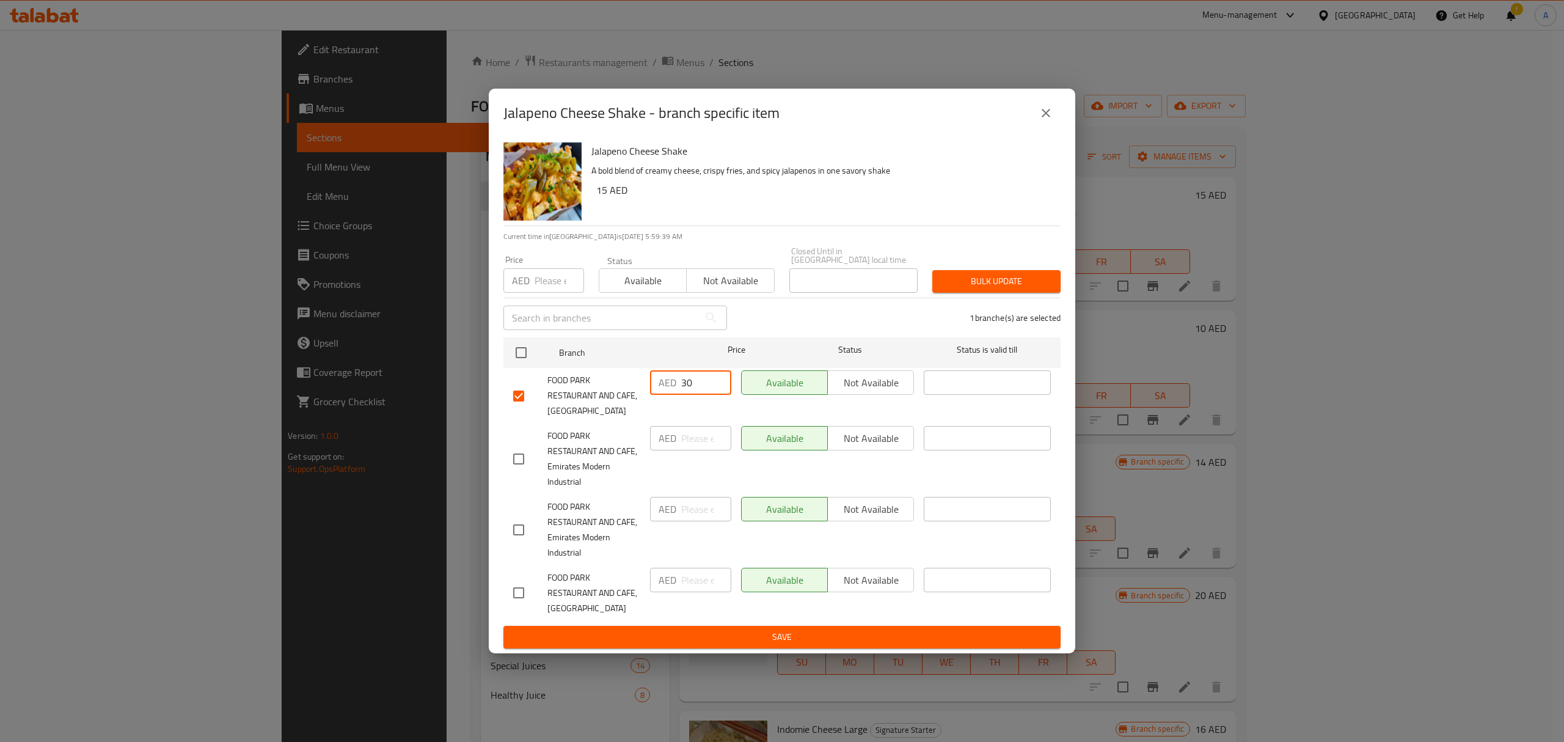
type input "30"
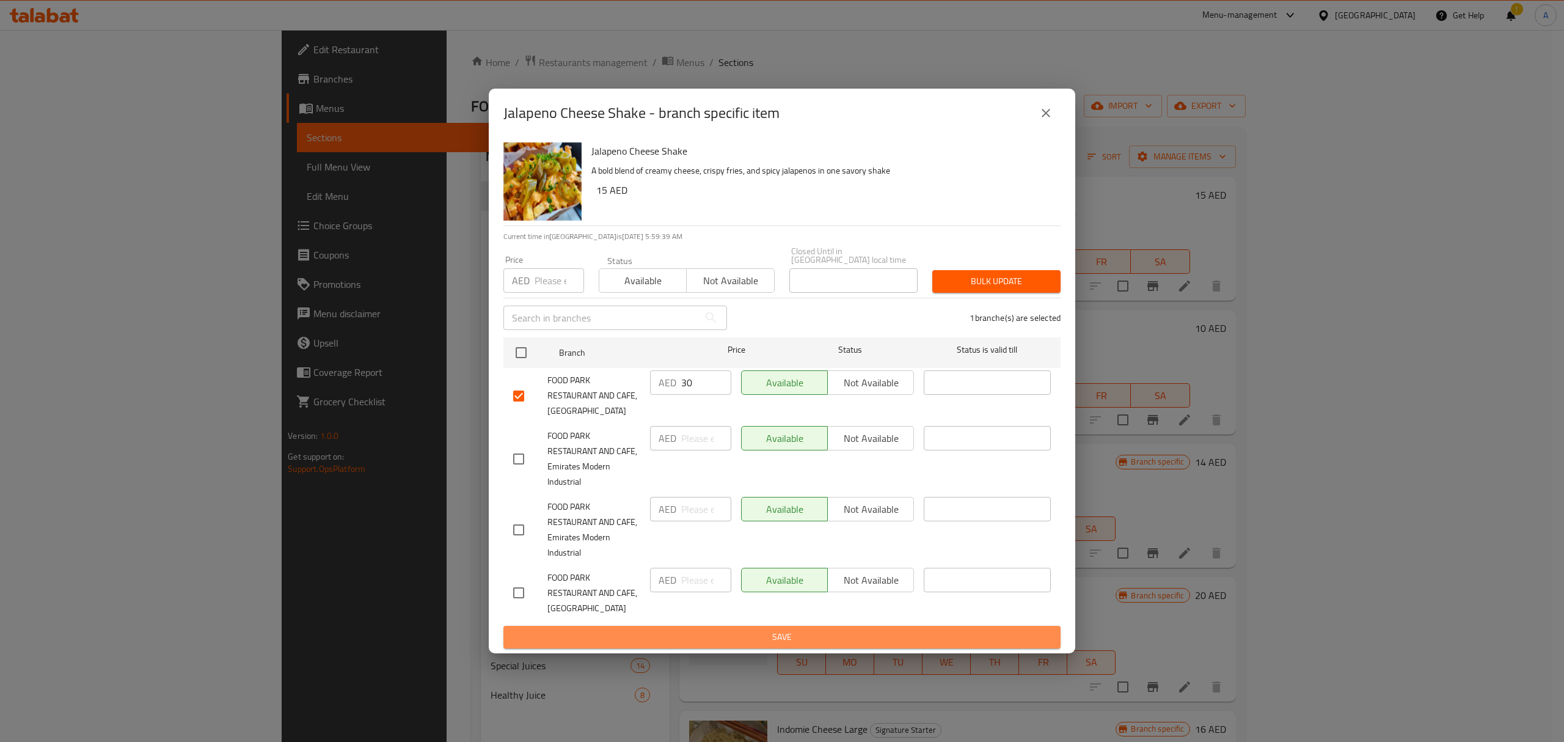
click at [677, 631] on span "Save" at bounding box center [782, 636] width 538 height 15
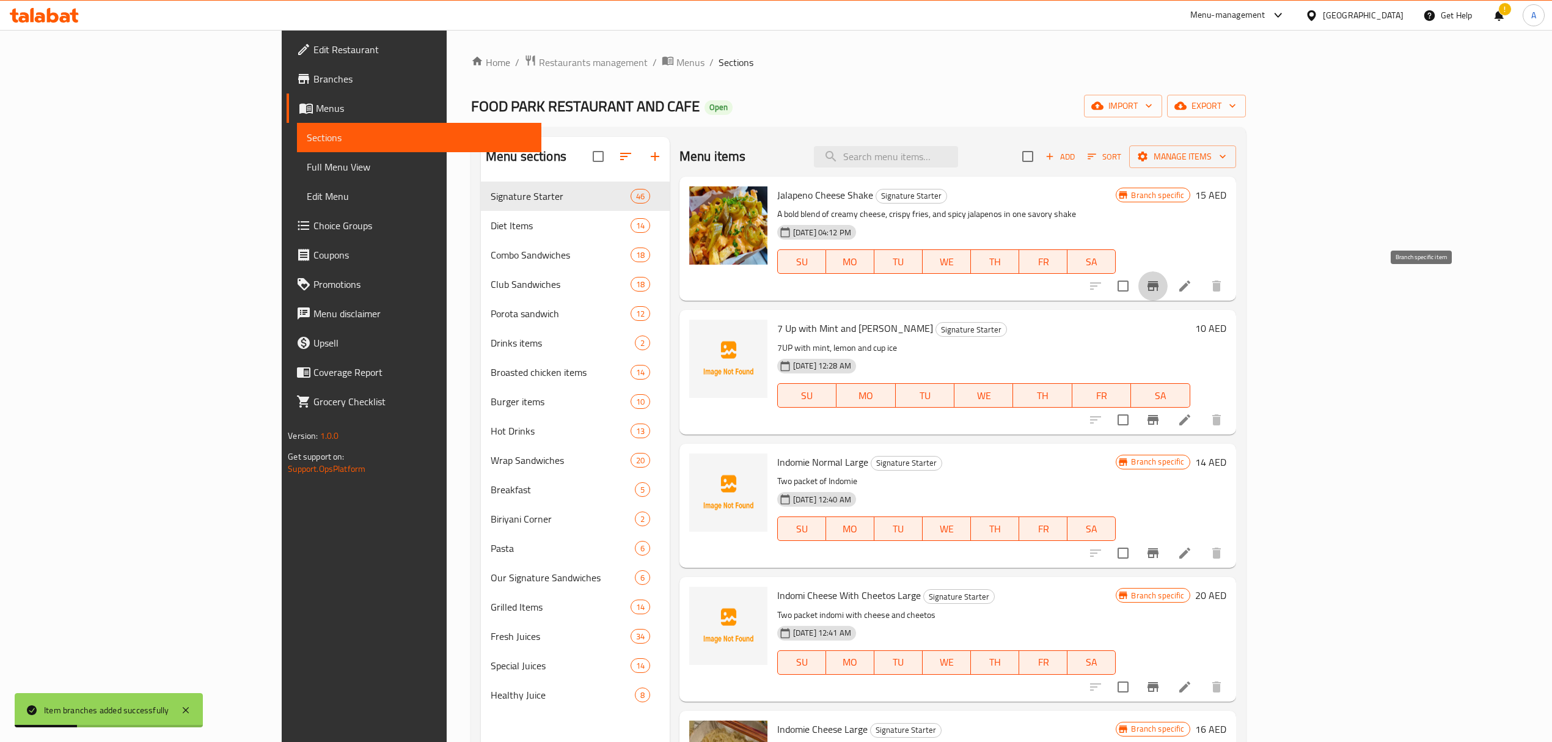
click at [1168, 291] on button "Branch-specific-item" at bounding box center [1152, 285] width 29 height 29
